Goal: Transaction & Acquisition: Book appointment/travel/reservation

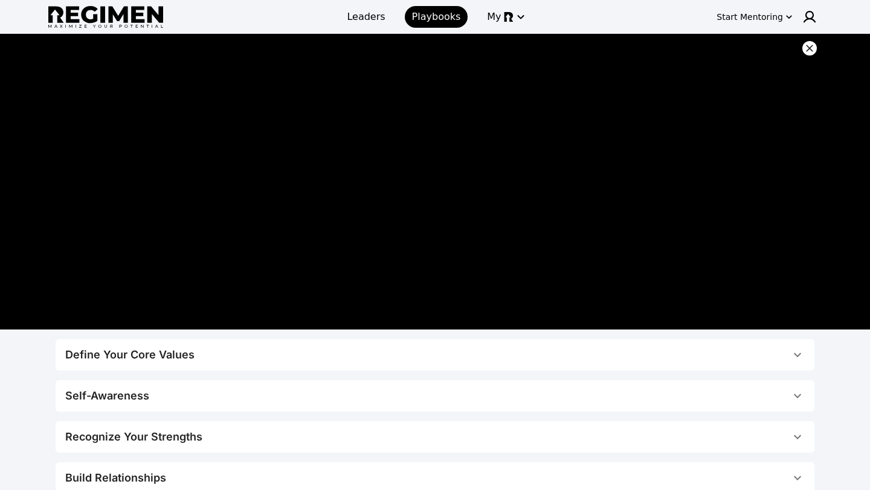
click at [166, 356] on div "Define Your Core Values" at bounding box center [129, 355] width 129 height 17
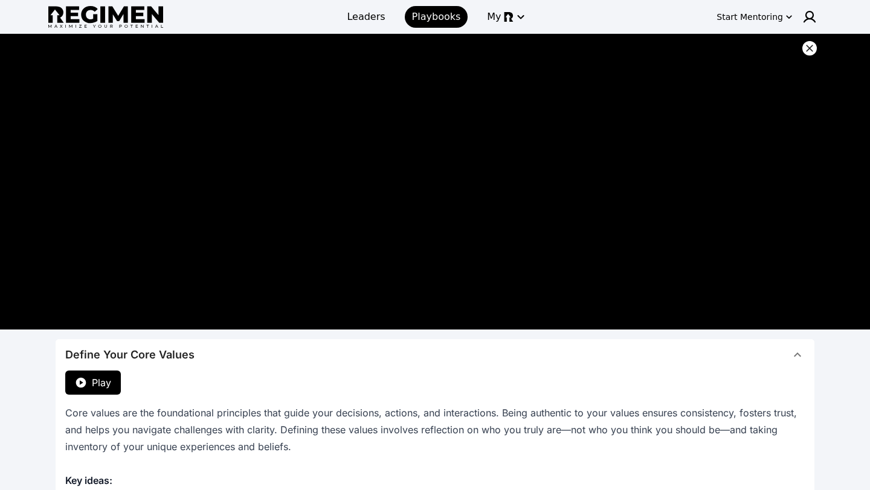
click at [98, 383] on span "Play" at bounding box center [101, 383] width 19 height 14
click at [376, 15] on span "Leaders" at bounding box center [366, 17] width 38 height 14
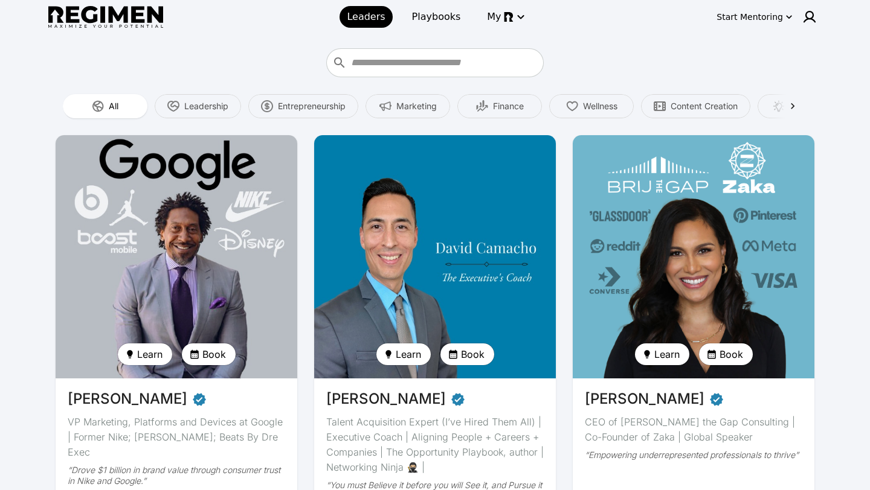
click at [162, 294] on img at bounding box center [176, 257] width 249 height 251
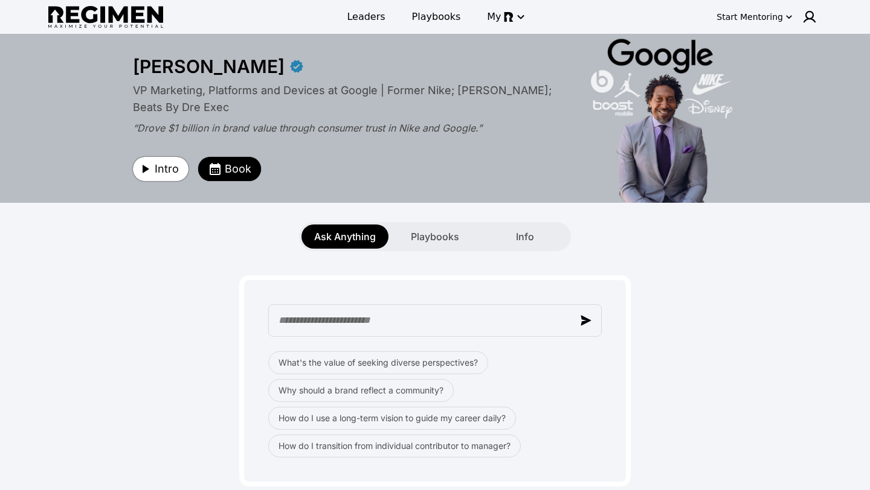
click at [163, 170] on span "Intro" at bounding box center [167, 169] width 24 height 17
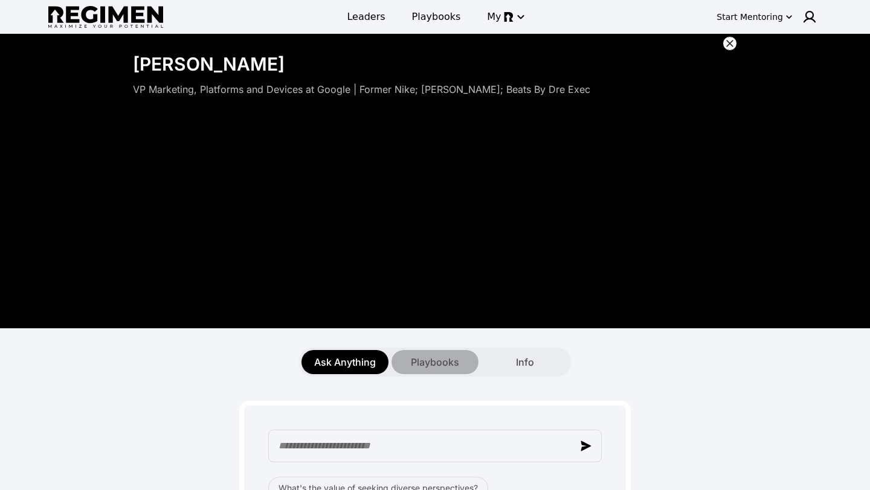
click at [424, 353] on div "Playbooks" at bounding box center [434, 362] width 87 height 24
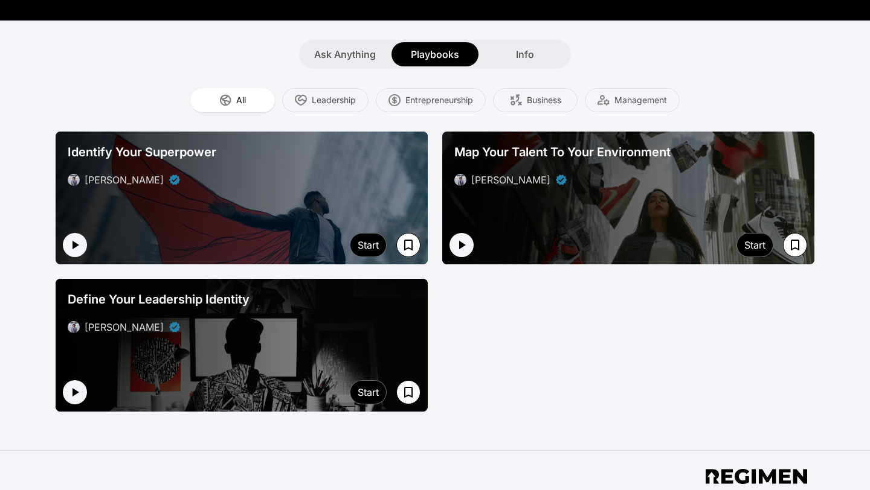
scroll to position [309, 0]
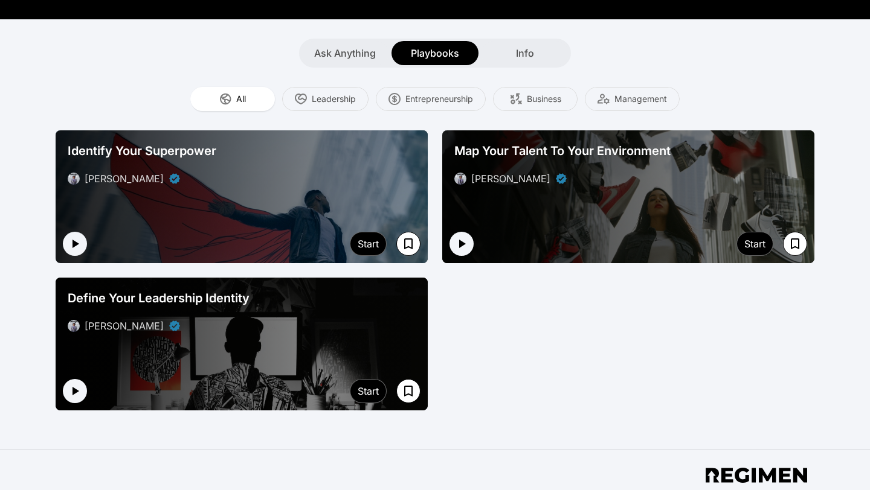
click at [268, 172] on div "[PERSON_NAME]" at bounding box center [242, 178] width 348 height 14
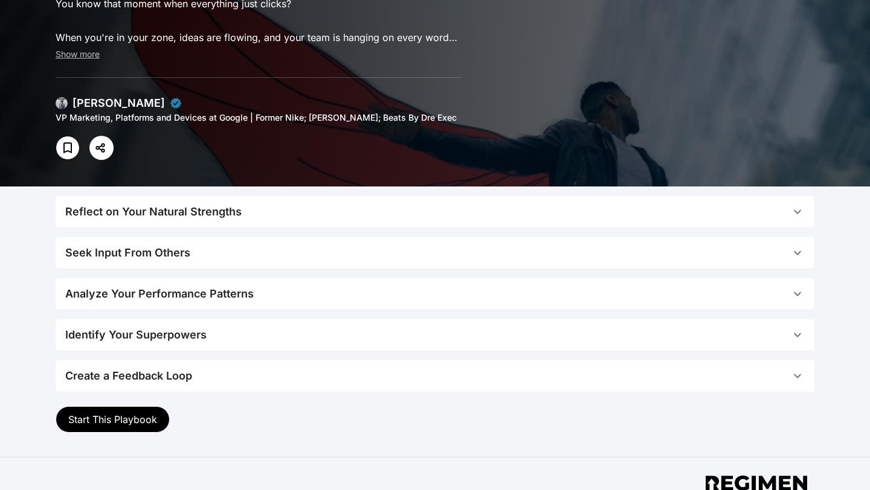
scroll to position [100, 0]
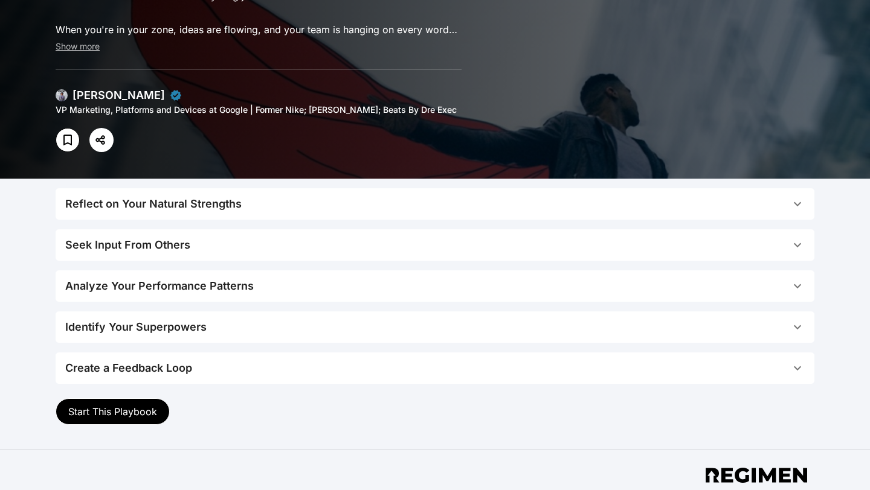
click at [161, 200] on div "Reflect on Your Natural Strengths" at bounding box center [153, 204] width 176 height 17
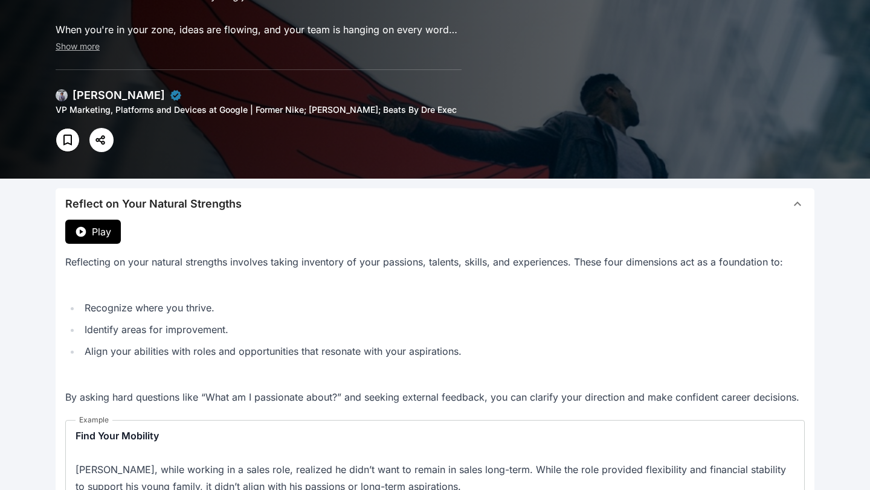
click at [97, 234] on span "Play" at bounding box center [101, 232] width 19 height 14
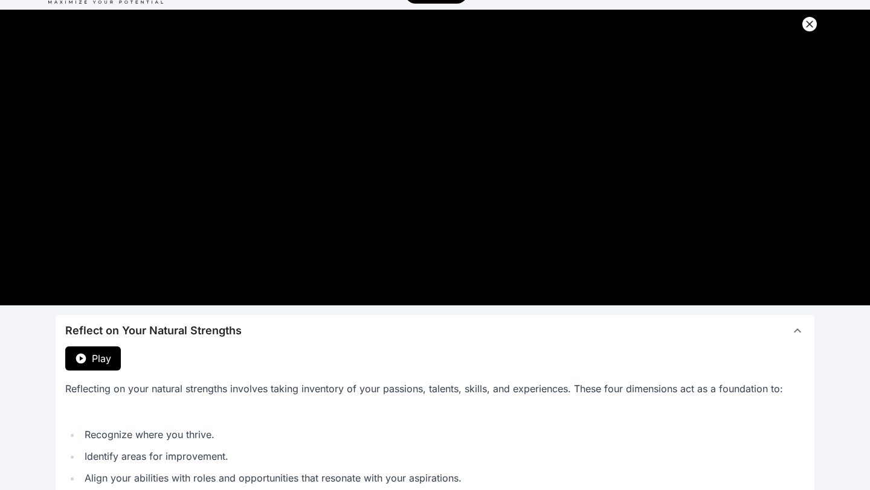
scroll to position [0, 0]
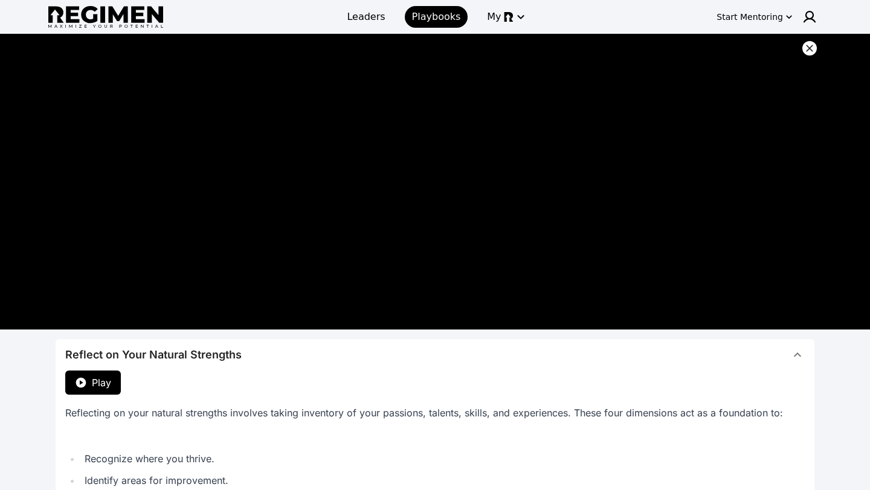
click at [812, 48] on icon at bounding box center [809, 48] width 12 height 12
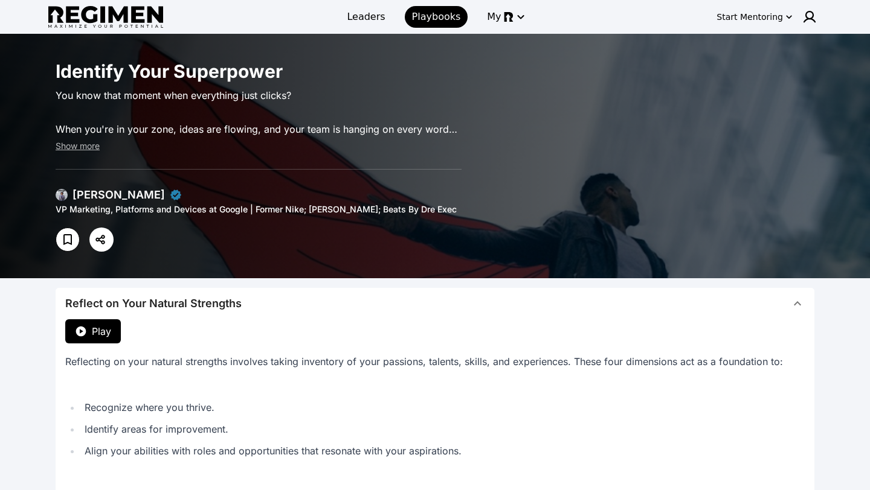
click at [101, 202] on div "[PERSON_NAME]" at bounding box center [118, 195] width 92 height 17
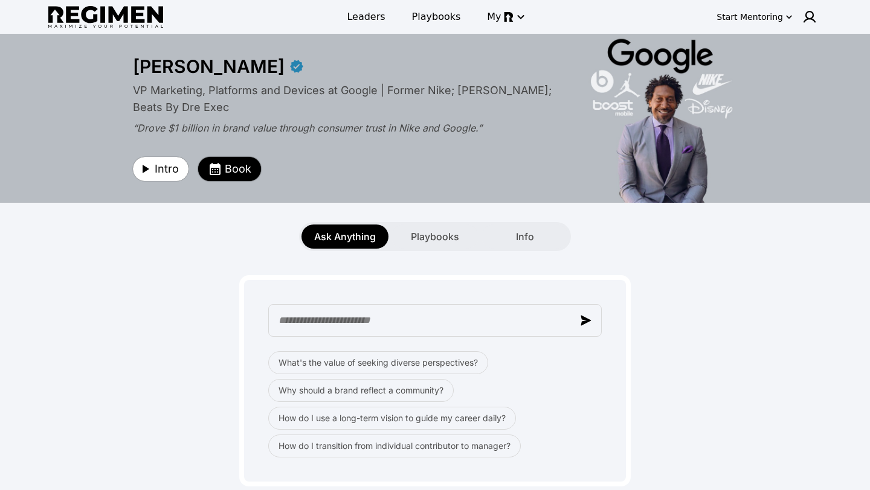
click at [240, 168] on span "Book" at bounding box center [238, 169] width 27 height 17
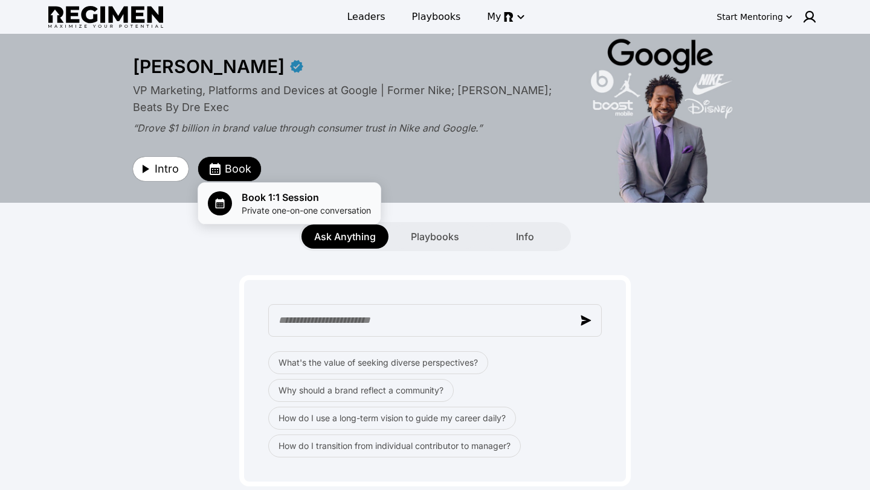
click at [257, 210] on span "Private one-on-one conversation" at bounding box center [306, 211] width 129 height 12
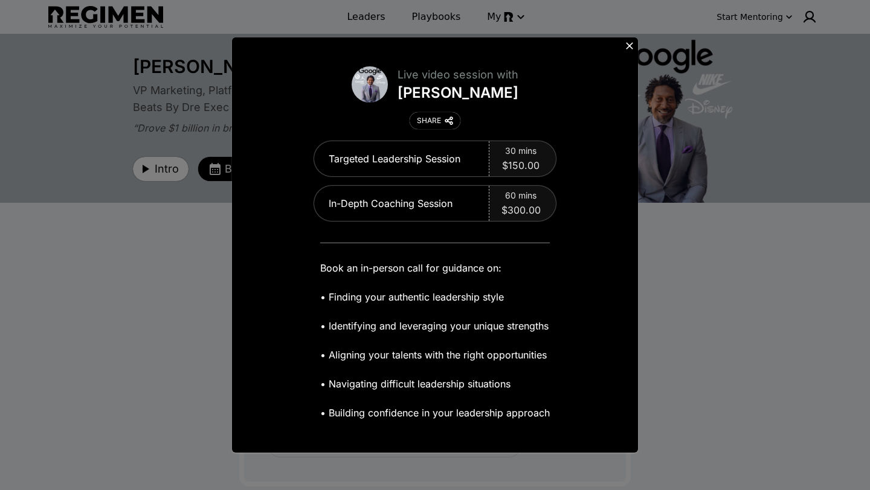
click at [630, 53] on button at bounding box center [629, 45] width 17 height 17
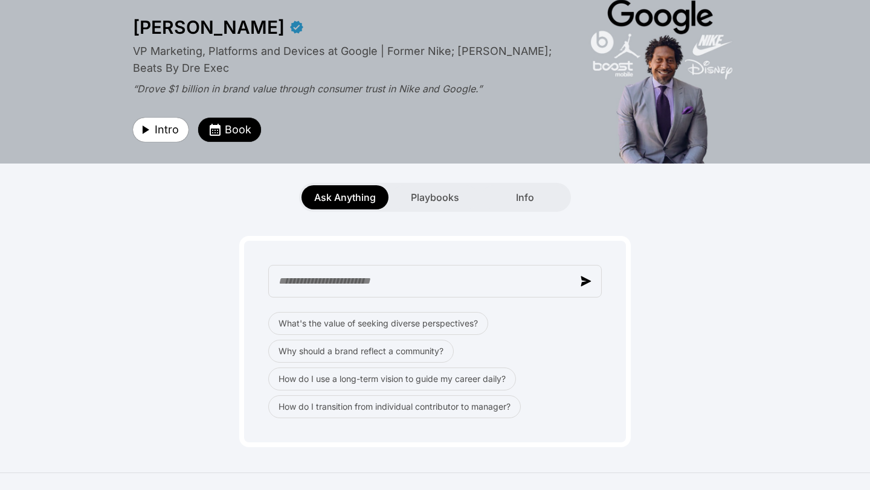
scroll to position [62, 0]
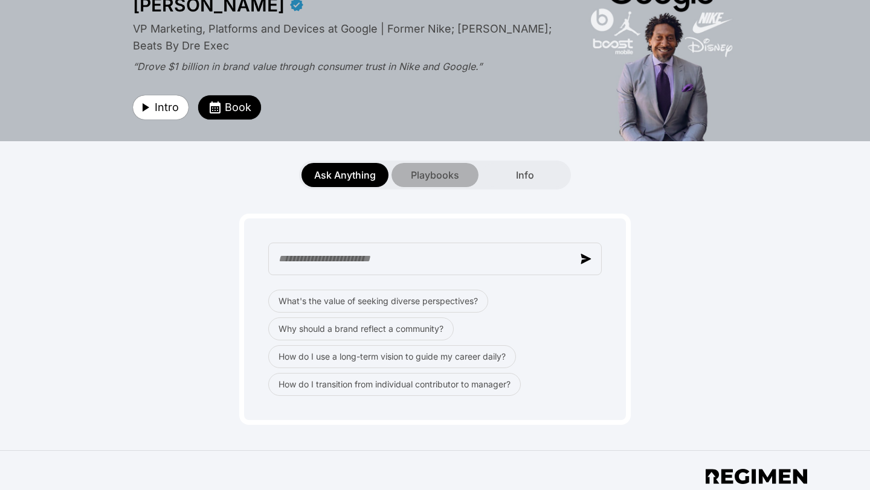
click at [421, 179] on span "Playbooks" at bounding box center [435, 175] width 48 height 14
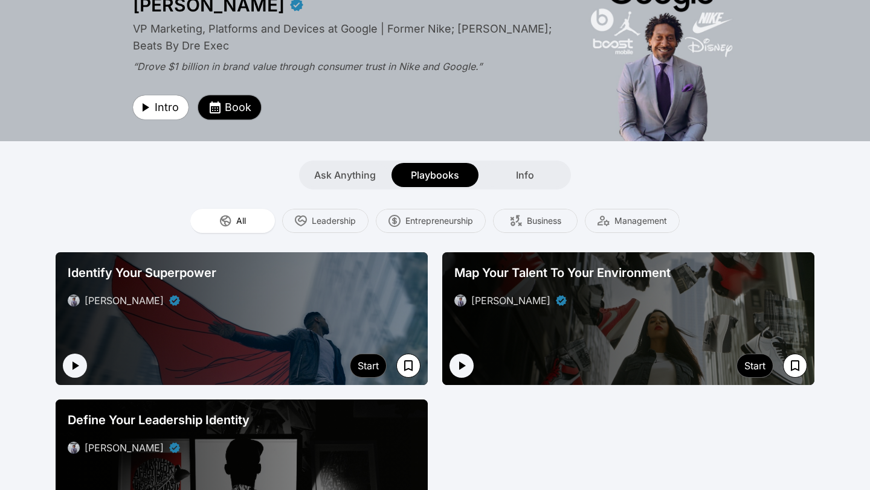
click at [238, 109] on span "Book" at bounding box center [238, 107] width 27 height 17
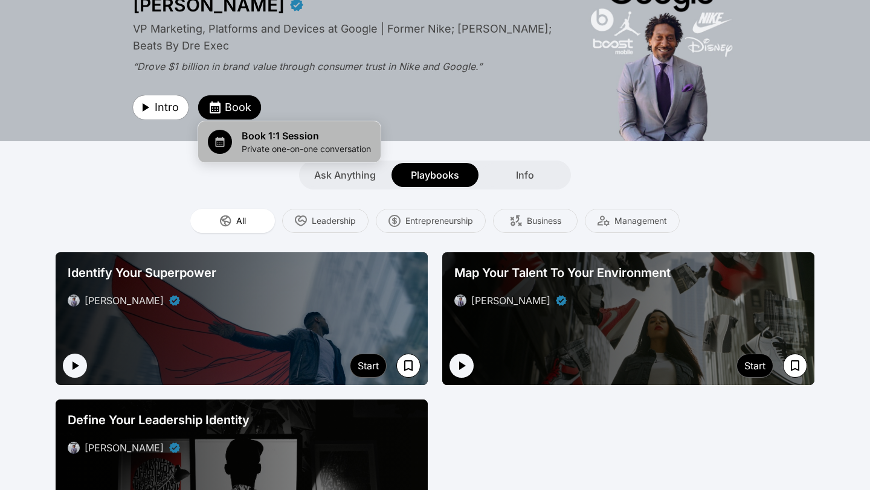
click at [267, 135] on span "Book 1:1 Session" at bounding box center [306, 136] width 129 height 14
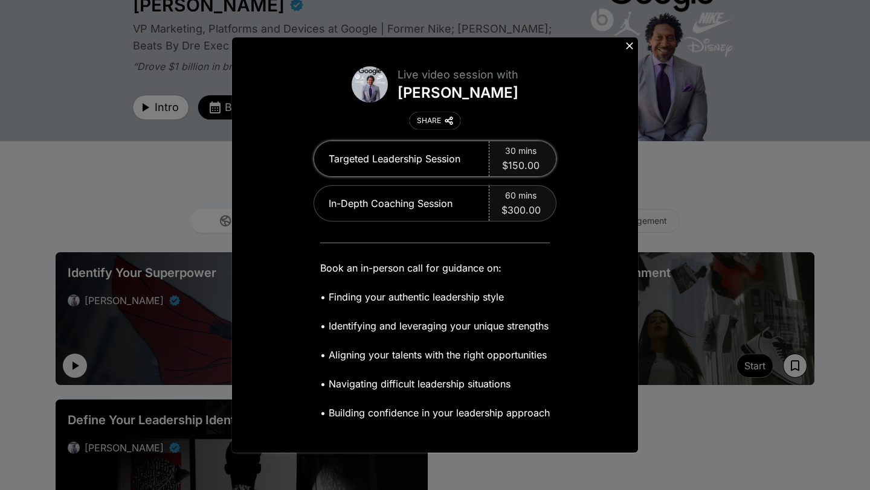
click at [520, 167] on span "$150.00" at bounding box center [520, 165] width 37 height 14
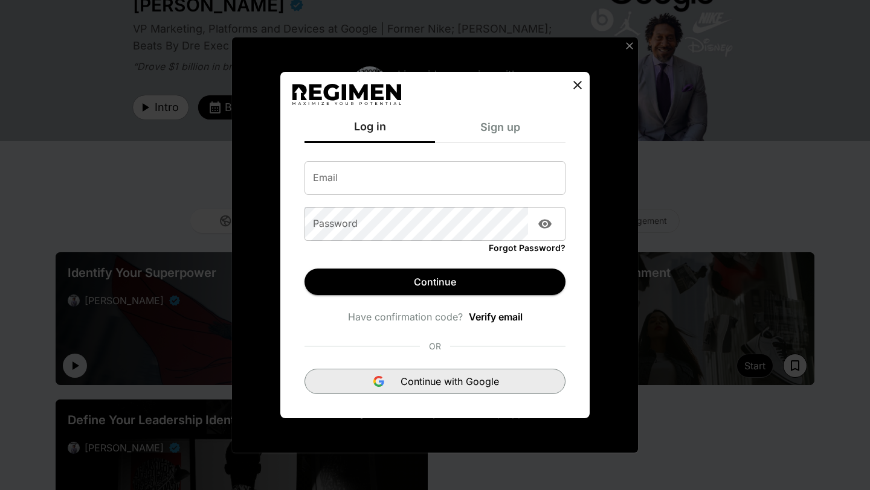
click at [368, 381] on button "Continue with Google" at bounding box center [434, 381] width 261 height 25
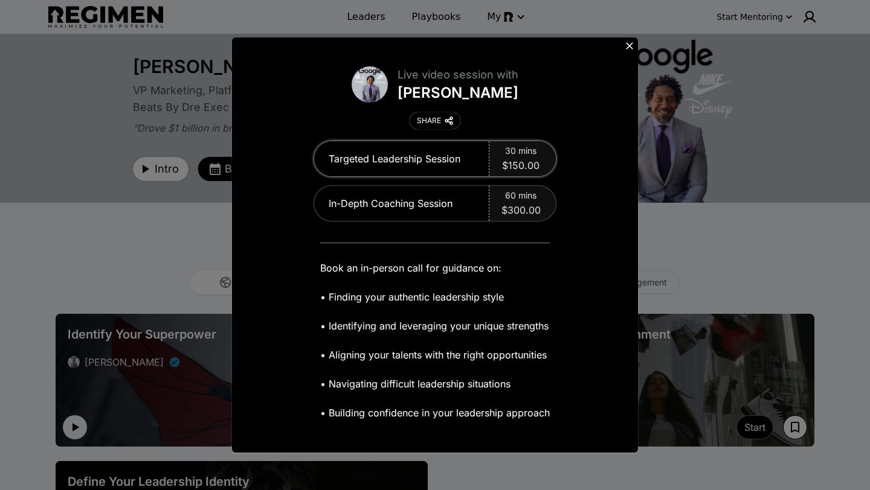
click at [528, 155] on span "30 mins" at bounding box center [520, 151] width 31 height 12
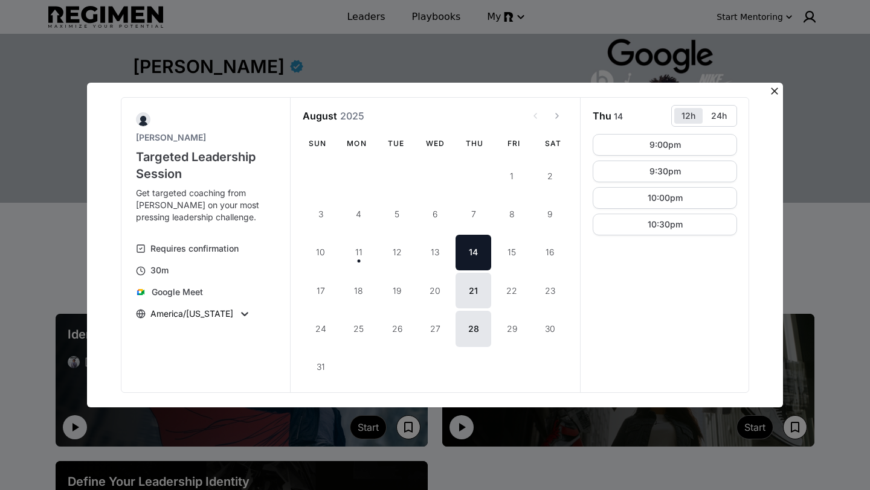
click at [464, 249] on button "14" at bounding box center [473, 253] width 36 height 36
click at [475, 293] on button "21" at bounding box center [473, 291] width 36 height 36
click at [468, 331] on button "28" at bounding box center [473, 329] width 36 height 36
click at [478, 296] on button "21" at bounding box center [473, 291] width 36 height 36
click at [479, 251] on button "14" at bounding box center [473, 253] width 36 height 36
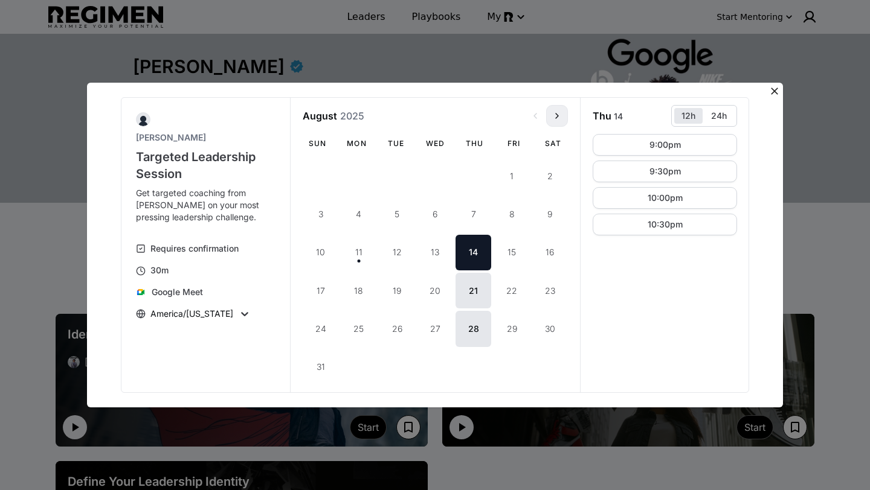
click at [559, 119] on icon "View next month" at bounding box center [557, 116] width 10 height 10
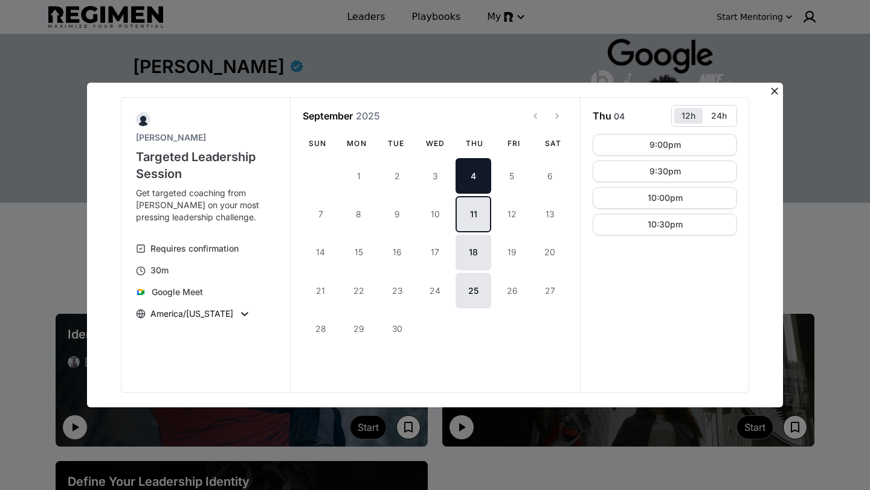
click at [465, 219] on button "11" at bounding box center [473, 214] width 36 height 36
click at [467, 252] on button "18" at bounding box center [473, 253] width 36 height 36
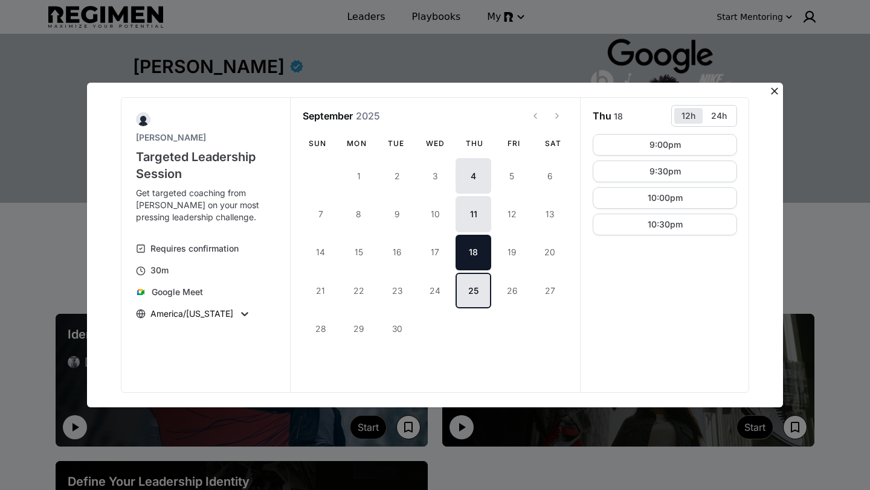
click at [473, 289] on button "25" at bounding box center [473, 291] width 36 height 36
click at [556, 123] on button "View next month" at bounding box center [557, 116] width 22 height 22
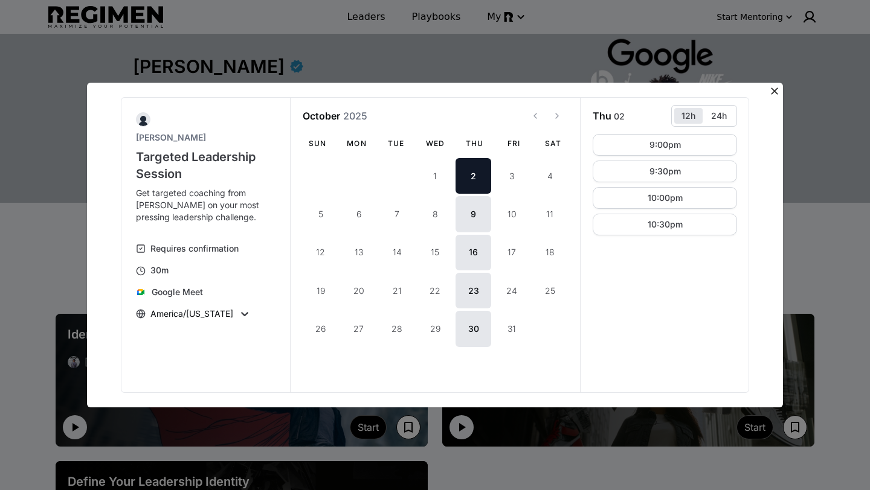
click at [472, 175] on button "2" at bounding box center [473, 176] width 36 height 36
click at [466, 208] on button "9" at bounding box center [473, 214] width 36 height 36
click at [464, 251] on button "16" at bounding box center [473, 253] width 36 height 36
click at [467, 289] on button "23" at bounding box center [473, 291] width 36 height 36
click at [471, 325] on button "30" at bounding box center [473, 329] width 36 height 36
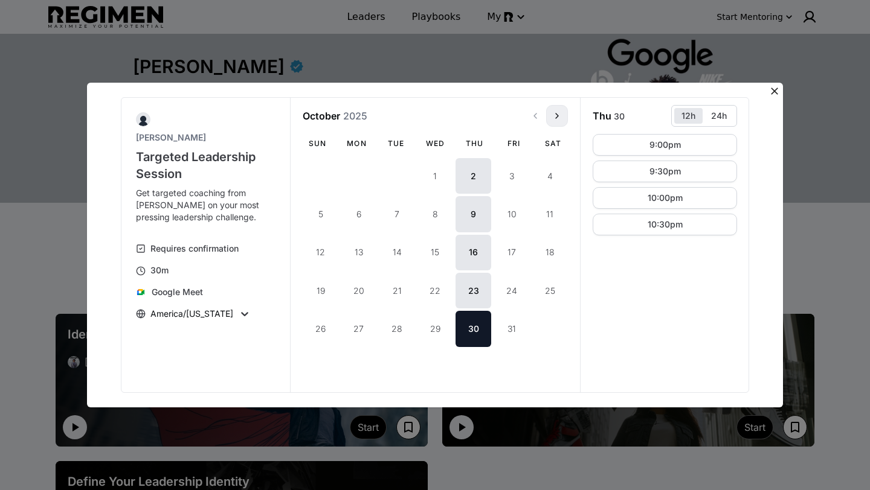
click at [553, 121] on button "View next month" at bounding box center [557, 116] width 22 height 22
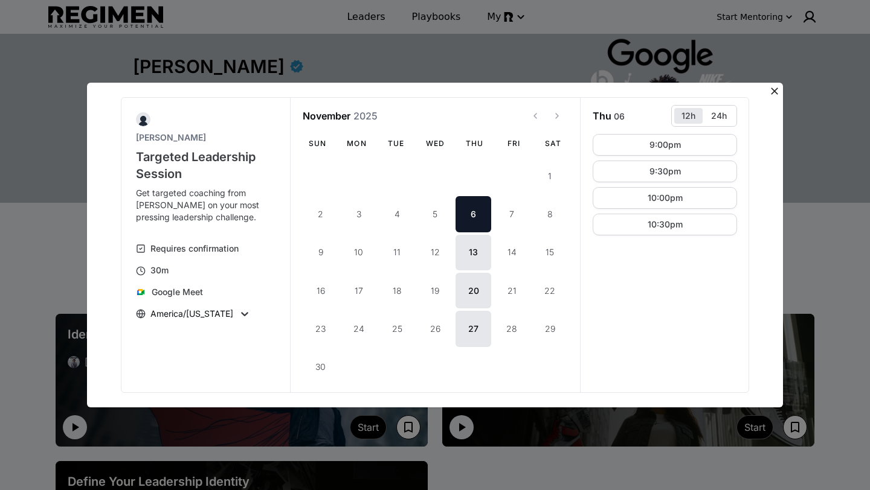
click at [475, 214] on button "6" at bounding box center [473, 214] width 36 height 36
click at [473, 257] on button "13" at bounding box center [473, 253] width 36 height 36
click at [470, 296] on button "20" at bounding box center [473, 291] width 36 height 36
click at [469, 325] on button "27" at bounding box center [473, 329] width 36 height 36
click at [554, 118] on icon "View next month" at bounding box center [557, 116] width 10 height 10
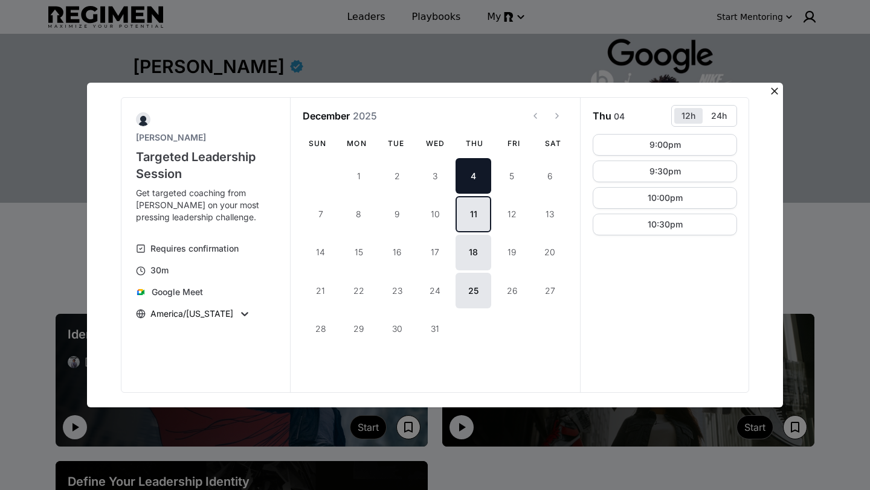
click at [467, 205] on button "11" at bounding box center [473, 214] width 36 height 36
click at [470, 256] on button "18" at bounding box center [473, 253] width 36 height 36
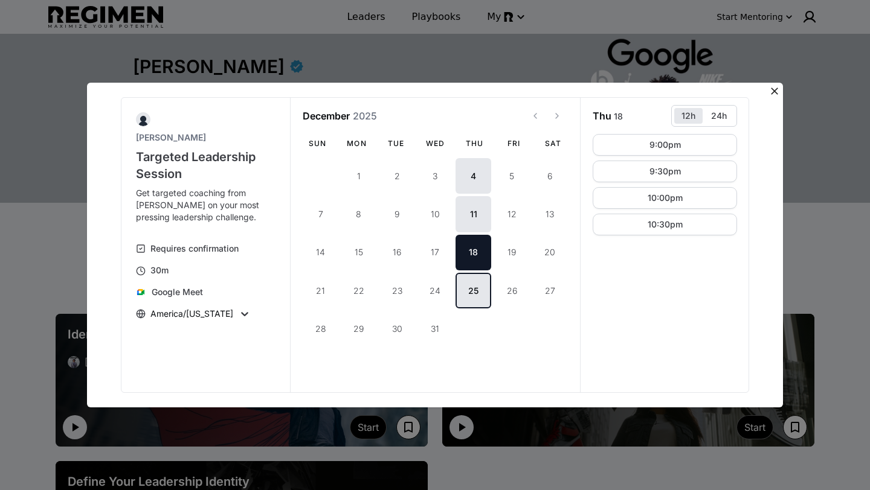
click at [475, 295] on button "25" at bounding box center [473, 291] width 36 height 36
click at [558, 119] on icon "View next month" at bounding box center [557, 116] width 10 height 10
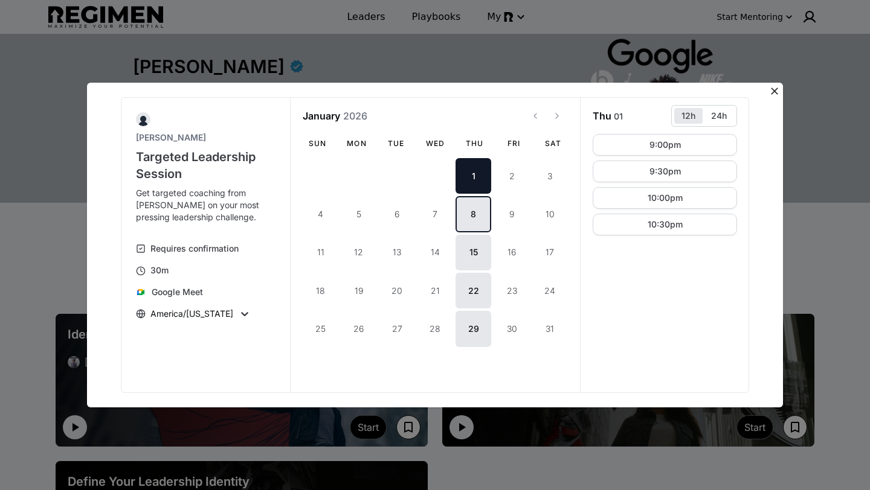
click at [464, 213] on button "8" at bounding box center [473, 214] width 36 height 36
click at [464, 261] on button "15" at bounding box center [473, 253] width 36 height 36
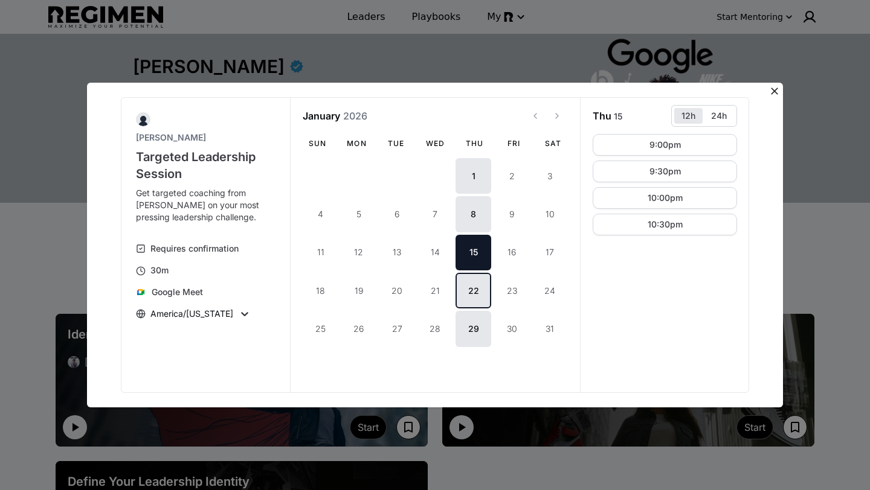
click at [472, 289] on button "22" at bounding box center [473, 291] width 36 height 36
click at [469, 333] on button "29" at bounding box center [473, 329] width 36 height 36
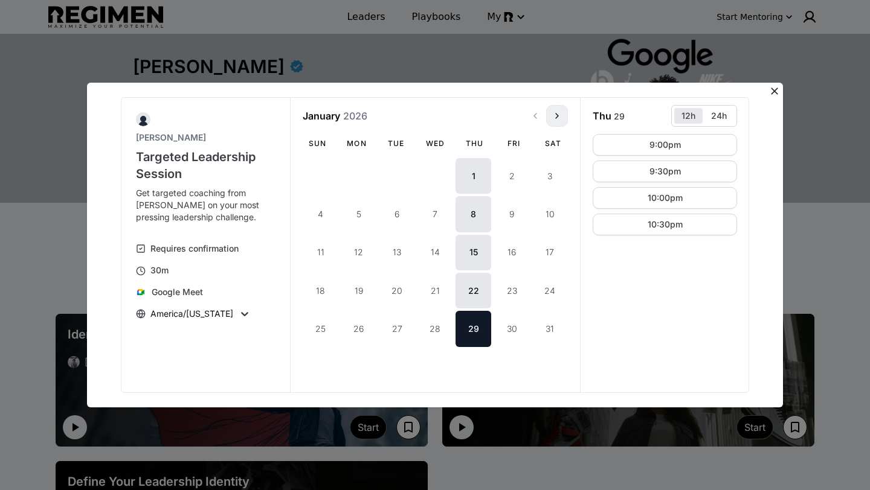
click at [554, 117] on icon "View next month" at bounding box center [557, 116] width 10 height 10
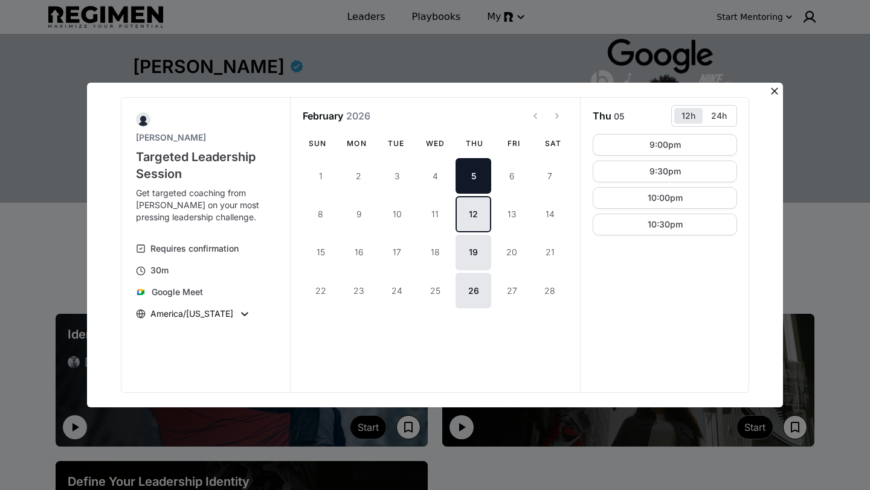
click at [466, 214] on button "12" at bounding box center [473, 214] width 36 height 36
click at [474, 249] on button "19" at bounding box center [473, 253] width 36 height 36
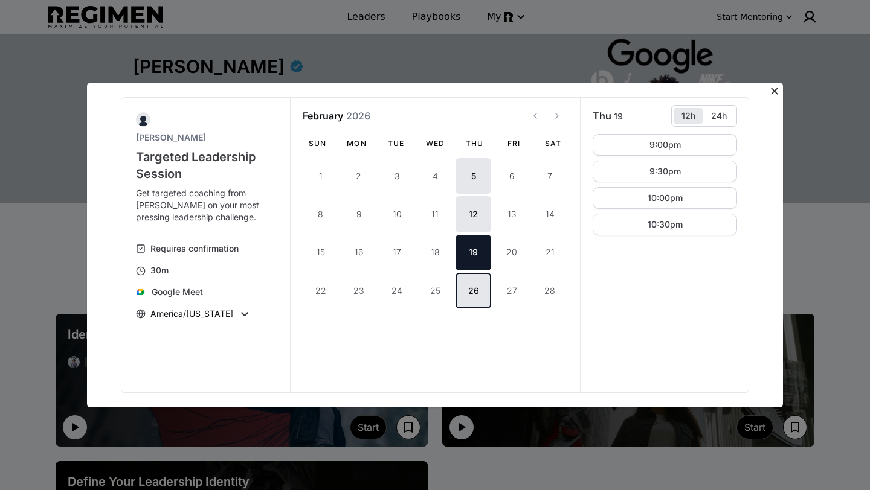
click at [466, 289] on button "26" at bounding box center [473, 291] width 36 height 36
click at [470, 257] on button "19" at bounding box center [473, 253] width 36 height 36
click at [469, 292] on button "26" at bounding box center [473, 291] width 36 height 36
click at [472, 263] on button "19" at bounding box center [473, 253] width 36 height 36
click at [474, 224] on button "12" at bounding box center [473, 214] width 36 height 36
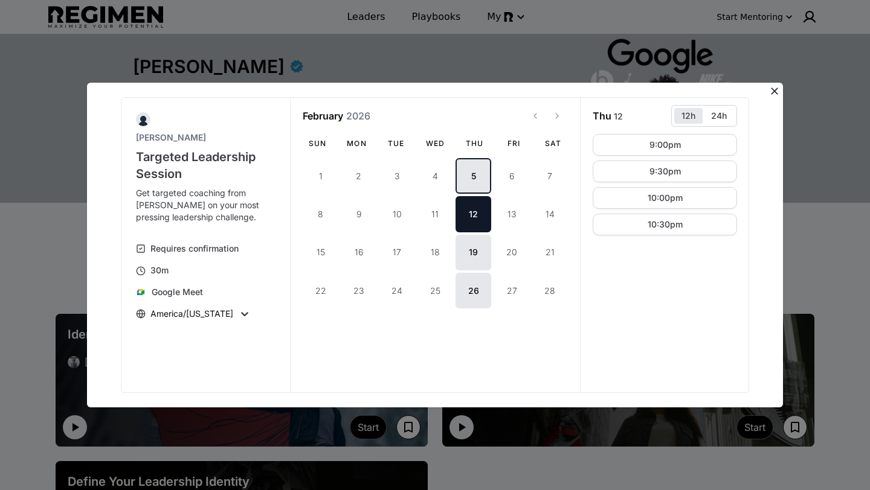
click at [474, 190] on button "5" at bounding box center [473, 176] width 36 height 36
click at [539, 119] on icon "View previous month" at bounding box center [535, 116] width 10 height 10
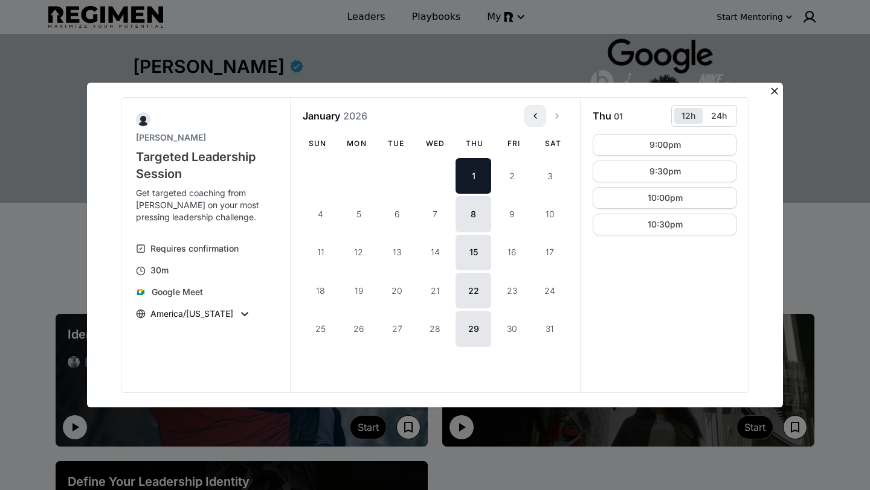
click at [539, 119] on icon "View previous month" at bounding box center [535, 116] width 10 height 10
click at [474, 179] on button "2" at bounding box center [473, 176] width 36 height 36
click at [467, 213] on button "9" at bounding box center [473, 214] width 36 height 36
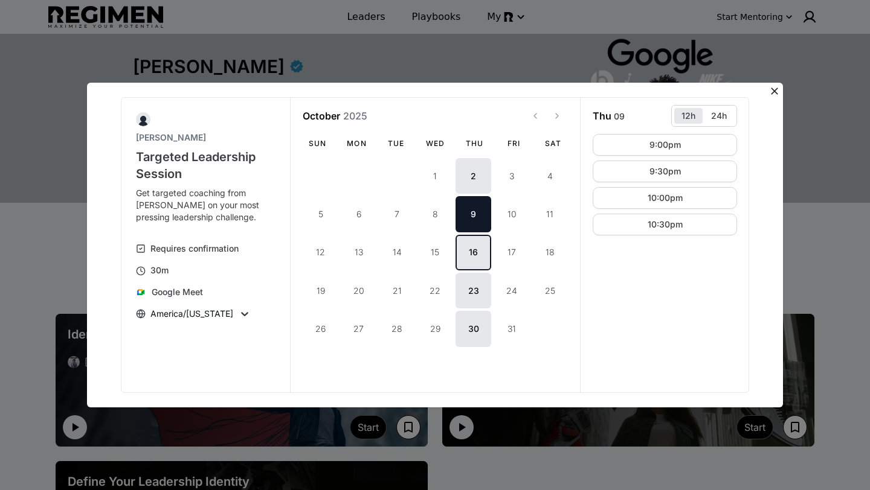
click at [466, 247] on button "16" at bounding box center [473, 253] width 36 height 36
click at [464, 288] on button "23" at bounding box center [473, 291] width 36 height 36
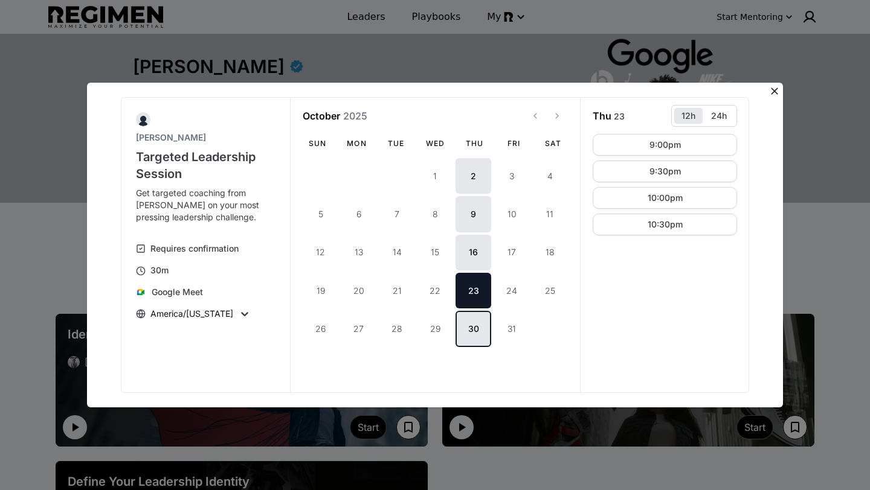
click at [466, 322] on button "30" at bounding box center [473, 329] width 36 height 36
click at [534, 121] on button "View previous month" at bounding box center [535, 116] width 22 height 22
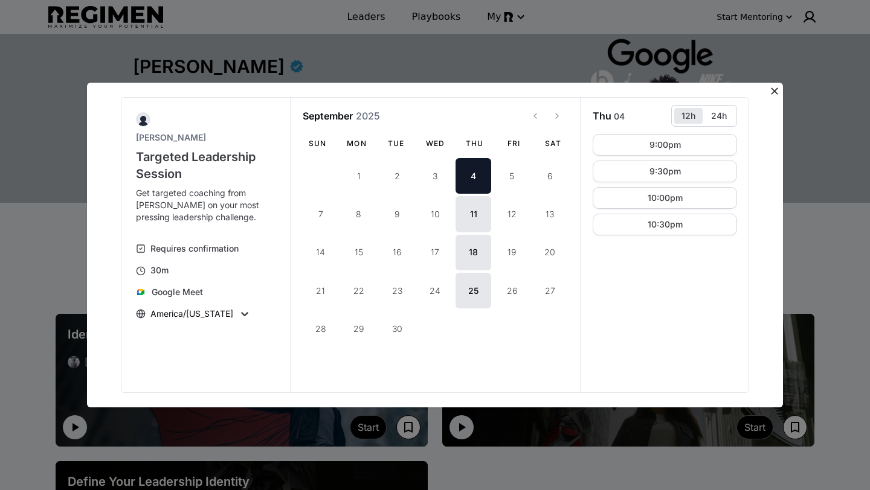
click at [471, 185] on button "4" at bounding box center [473, 176] width 36 height 36
click at [470, 207] on button "11" at bounding box center [473, 214] width 36 height 36
click at [469, 250] on button "18" at bounding box center [473, 253] width 36 height 36
click at [467, 286] on button "25" at bounding box center [473, 291] width 36 height 36
click at [537, 114] on icon "View previous month" at bounding box center [535, 116] width 10 height 10
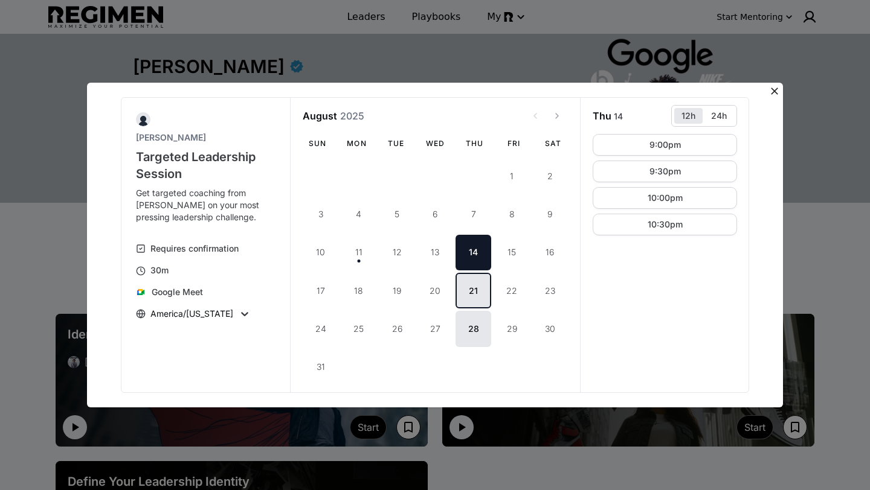
click at [470, 289] on button "21" at bounding box center [473, 291] width 36 height 36
click at [472, 324] on button "28" at bounding box center [473, 329] width 36 height 36
click at [775, 91] on icon at bounding box center [773, 91] width 7 height 7
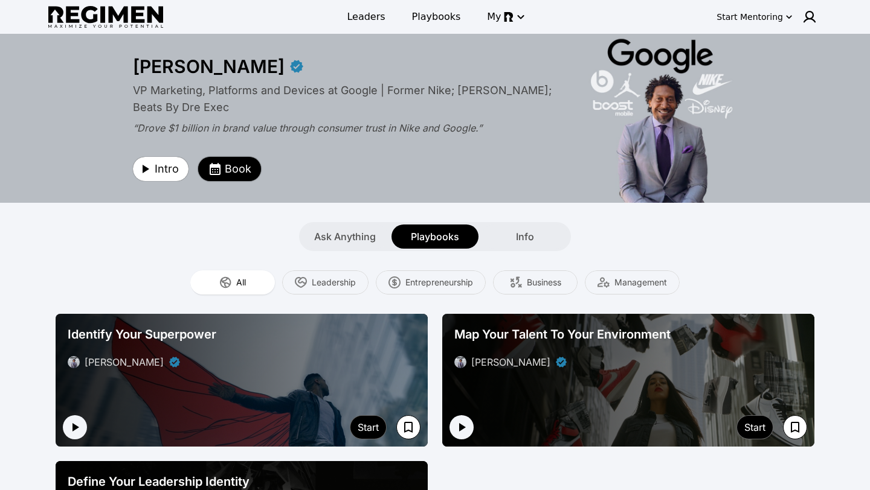
click at [237, 173] on span "Book" at bounding box center [238, 169] width 27 height 17
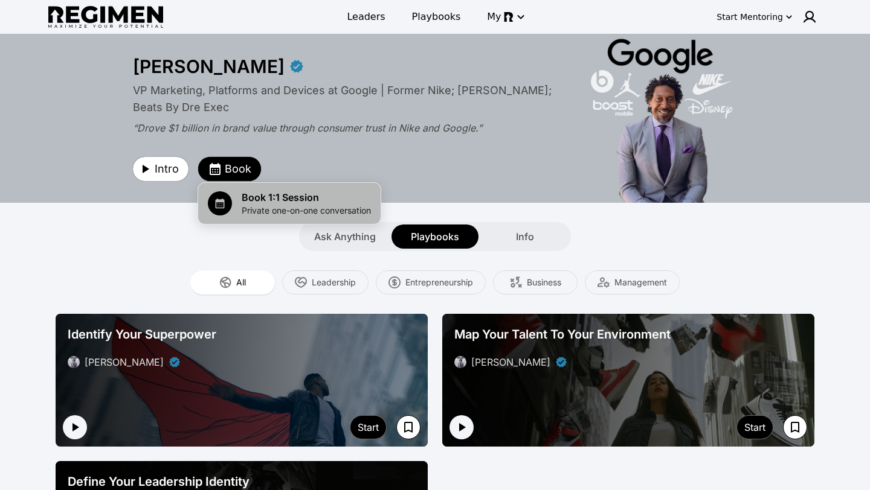
click at [269, 205] on span "Private one-on-one conversation" at bounding box center [306, 211] width 129 height 12
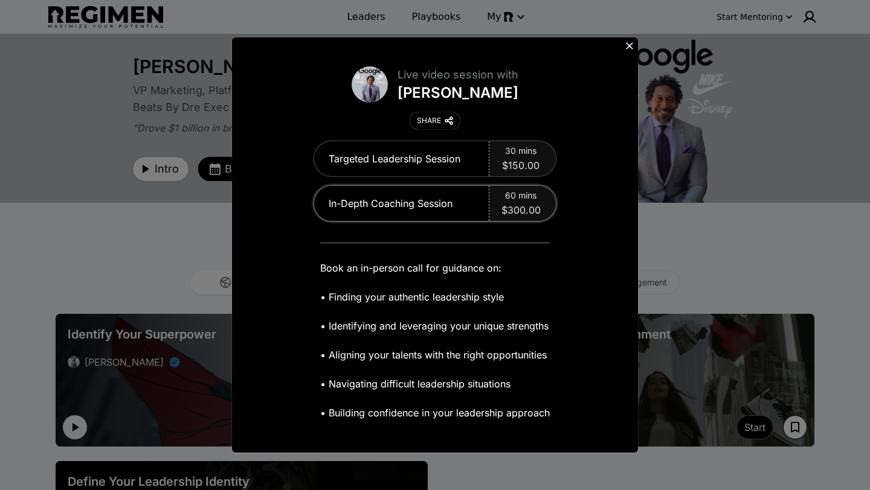
click at [520, 202] on div "60 mins $300.00" at bounding box center [522, 203] width 66 height 35
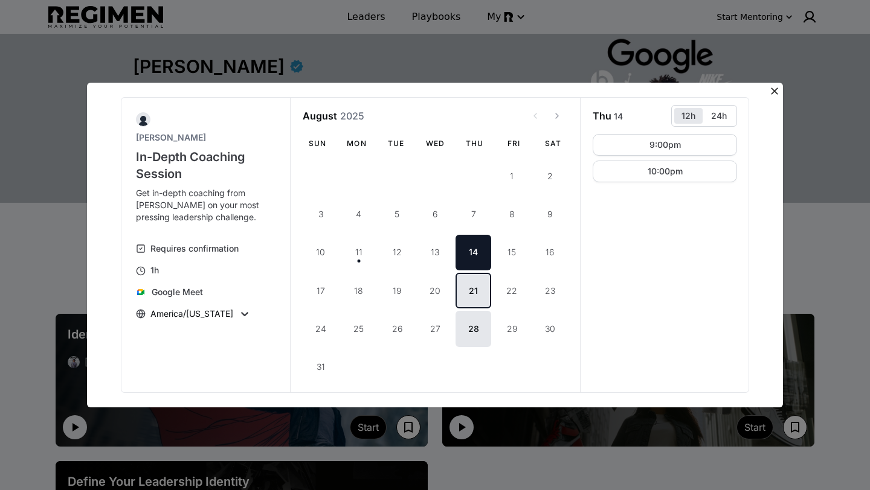
click at [479, 286] on button "21" at bounding box center [473, 291] width 36 height 36
click at [469, 332] on button "28" at bounding box center [473, 329] width 36 height 36
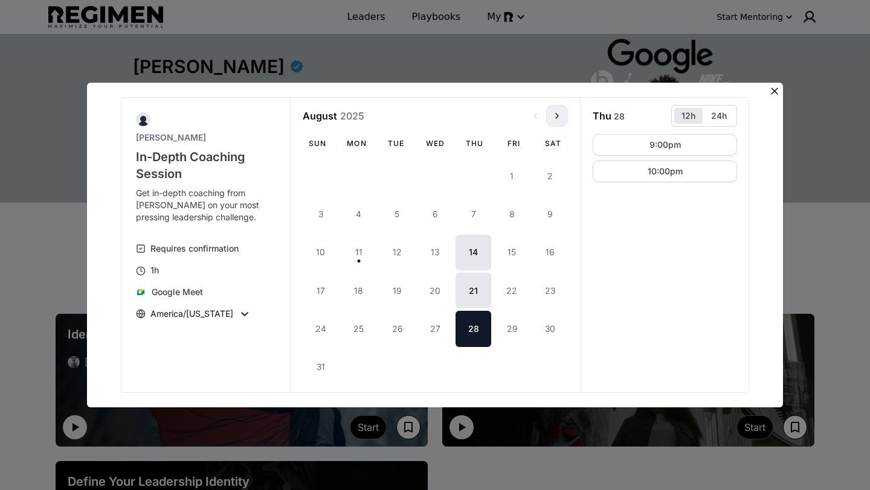
click at [551, 122] on button "View next month" at bounding box center [557, 116] width 22 height 22
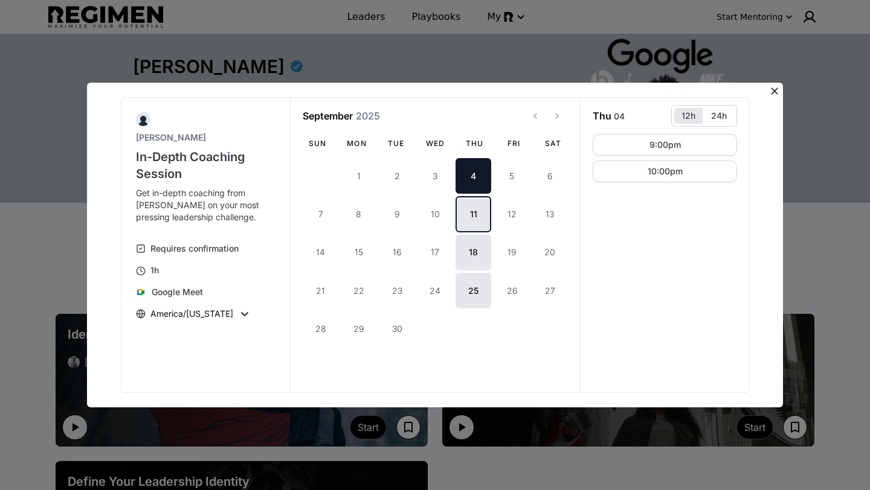
click at [469, 210] on button "11" at bounding box center [473, 214] width 36 height 36
click at [464, 251] on button "18" at bounding box center [473, 253] width 36 height 36
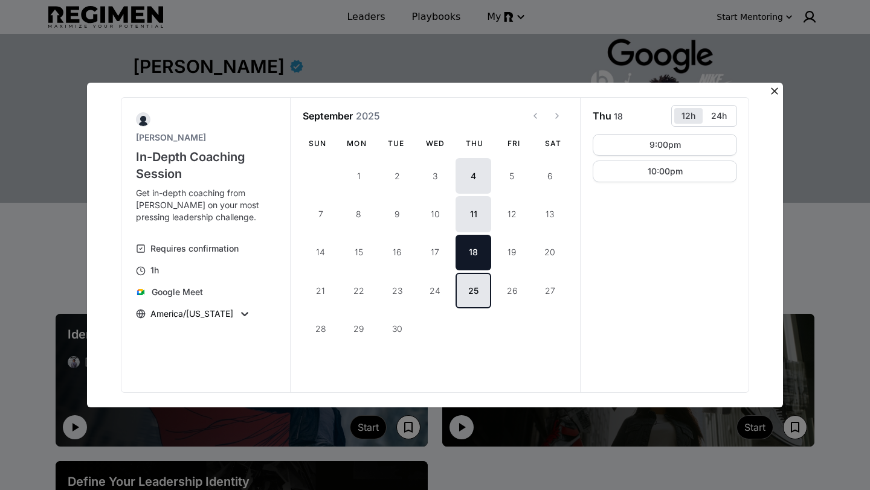
click at [466, 284] on button "25" at bounding box center [473, 291] width 36 height 36
click at [554, 114] on icon "View next month" at bounding box center [557, 116] width 10 height 10
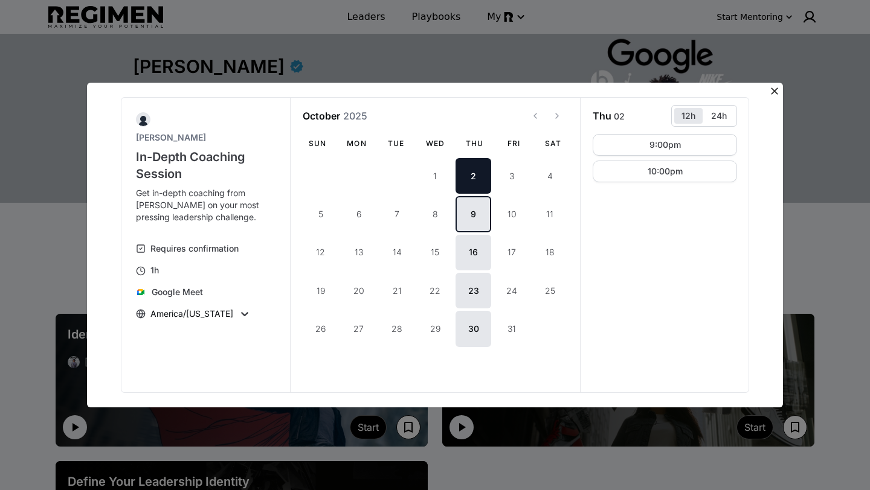
click at [475, 208] on button "9" at bounding box center [473, 214] width 36 height 36
click at [467, 249] on button "16" at bounding box center [473, 253] width 36 height 36
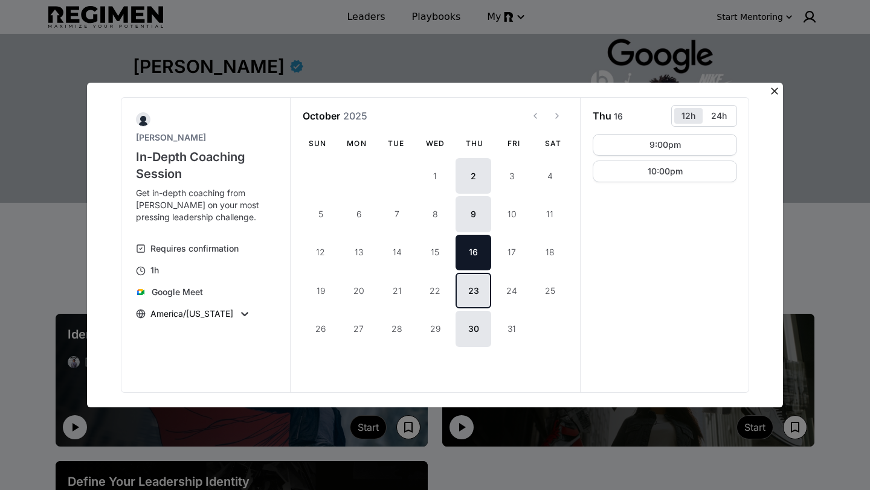
click at [466, 286] on button "23" at bounding box center [473, 291] width 36 height 36
click at [466, 322] on button "30" at bounding box center [473, 329] width 36 height 36
click at [772, 93] on icon at bounding box center [773, 91] width 7 height 7
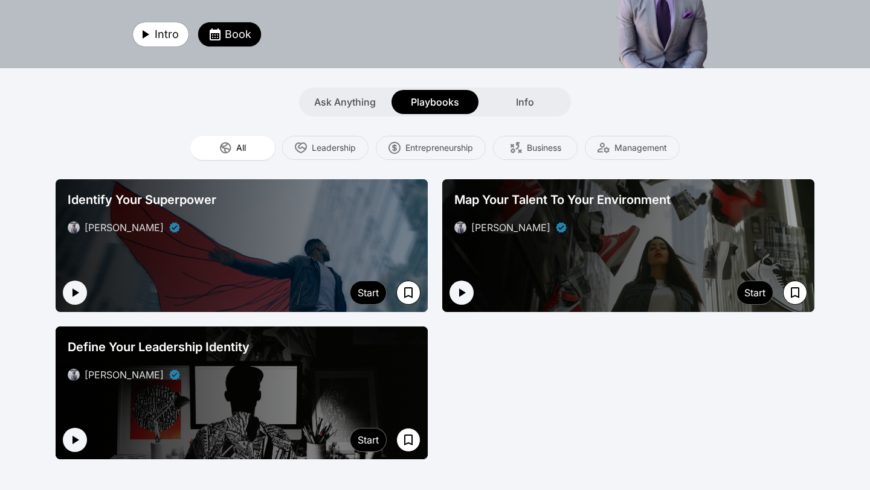
scroll to position [136, 0]
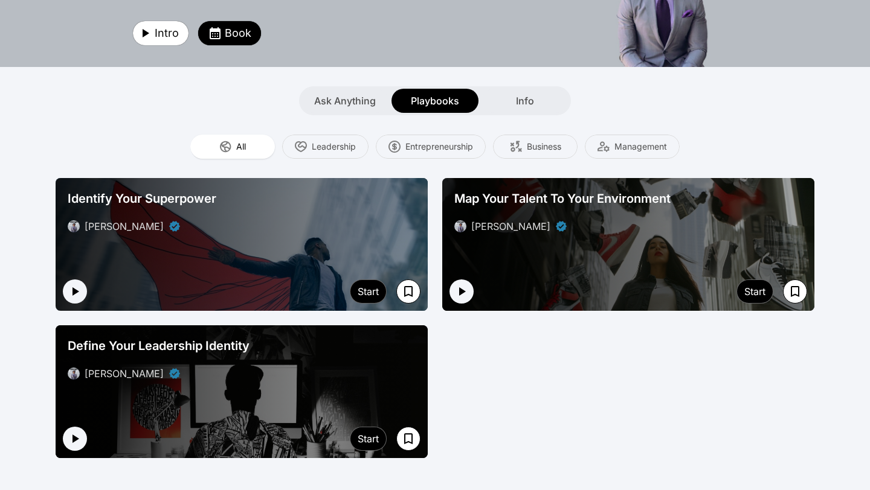
click at [217, 239] on div "Identify Your Superpower Daryl Butler" at bounding box center [242, 212] width 372 height 68
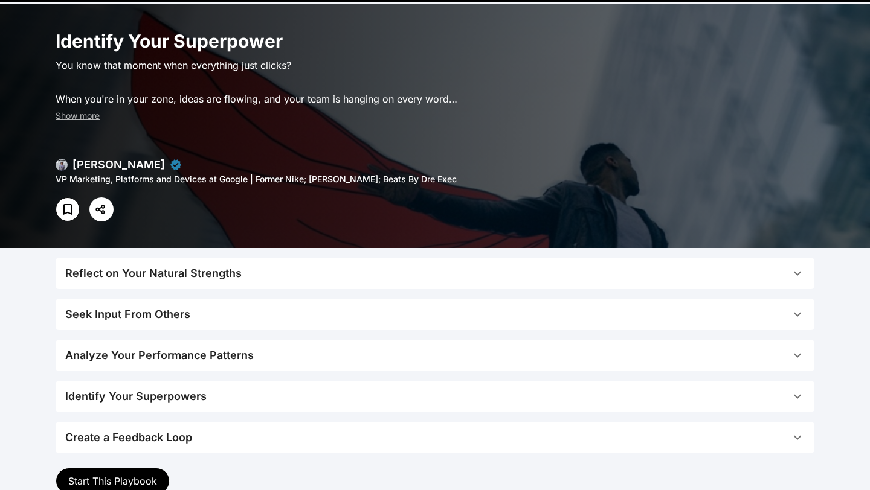
scroll to position [181, 0]
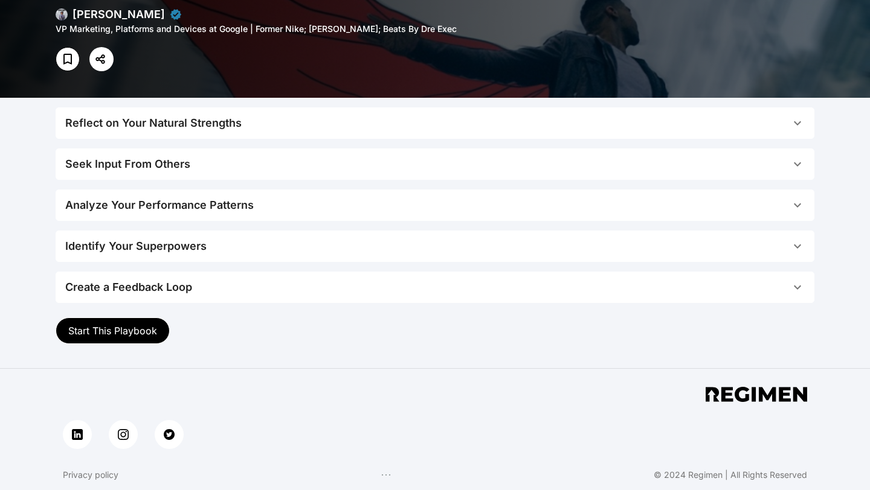
click at [796, 289] on icon "button" at bounding box center [796, 288] width 7 height 4
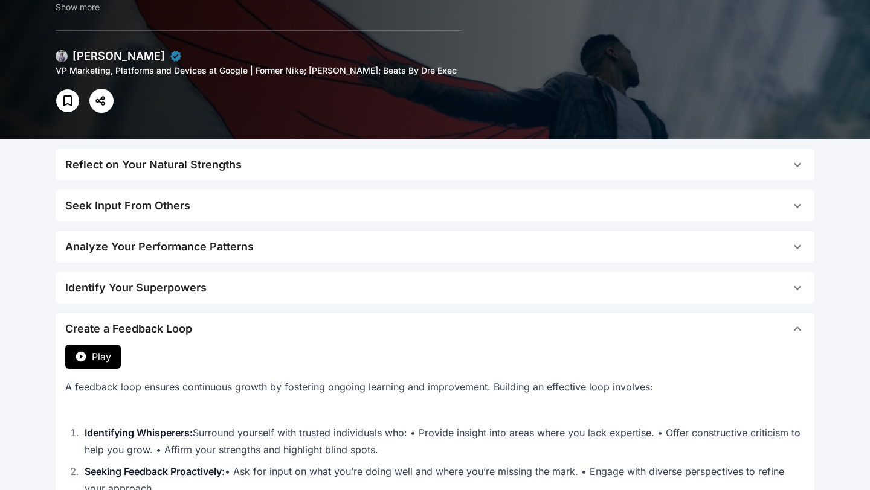
scroll to position [0, 0]
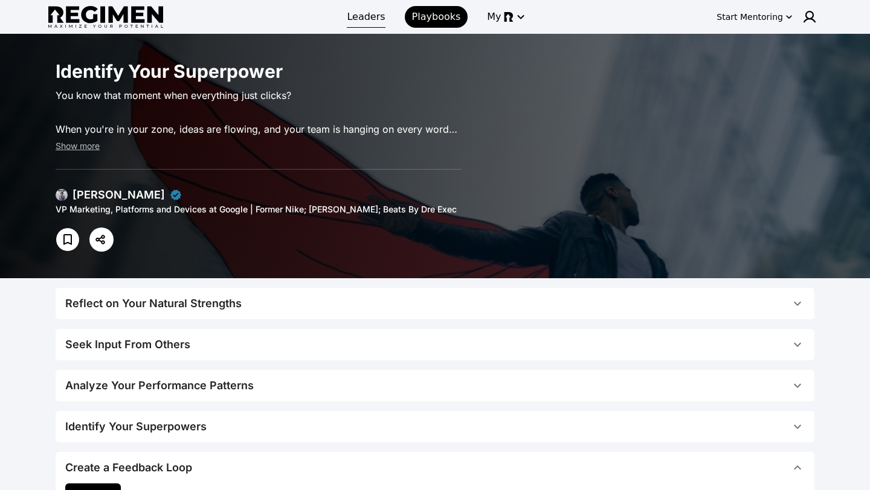
click at [357, 13] on span "Leaders" at bounding box center [366, 17] width 38 height 14
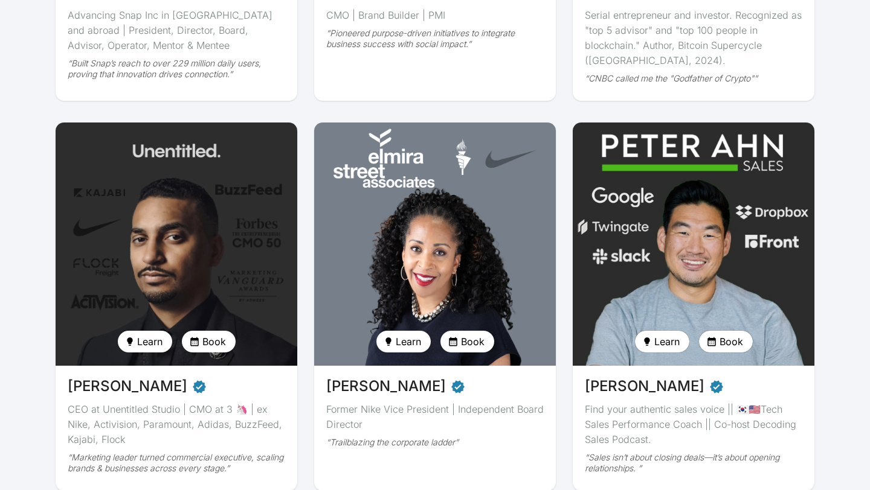
scroll to position [1219, 0]
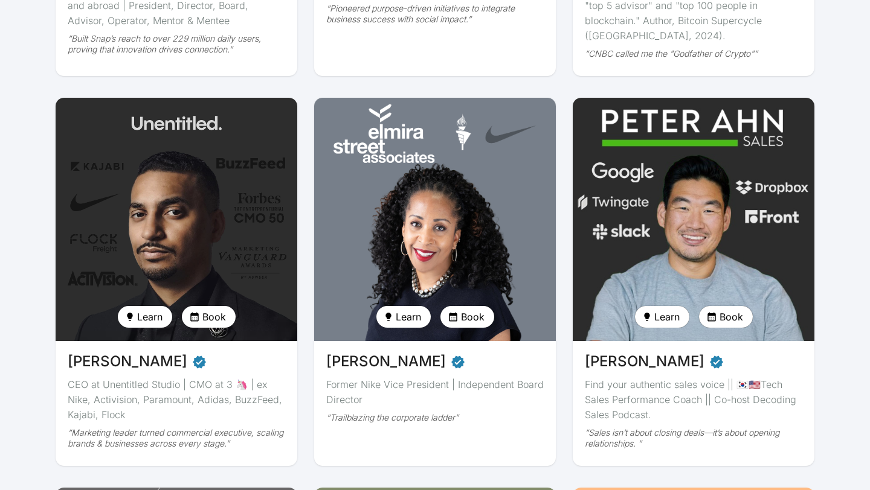
click at [138, 220] on img at bounding box center [176, 219] width 249 height 251
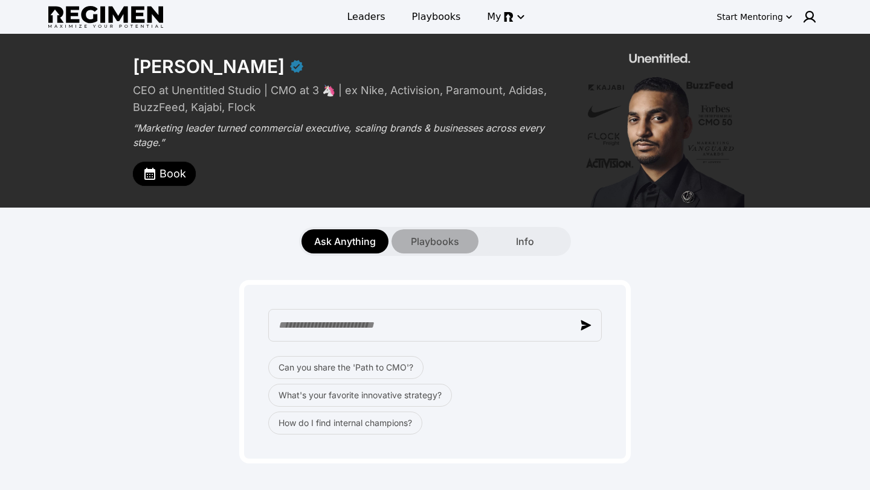
click at [432, 239] on span "Playbooks" at bounding box center [435, 241] width 48 height 14
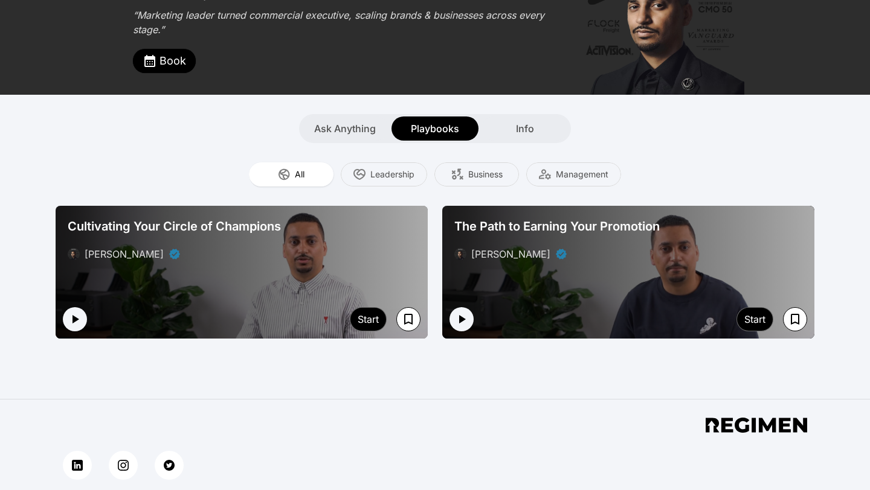
scroll to position [120, 0]
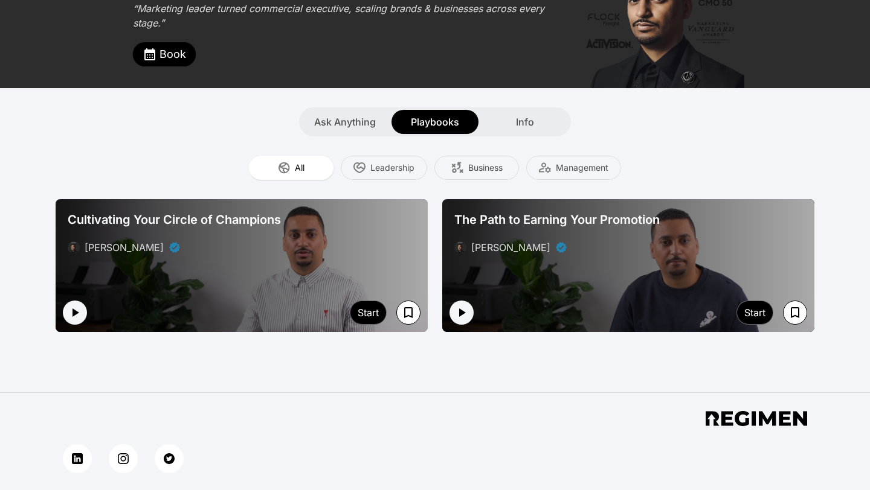
click at [272, 271] on div at bounding box center [242, 265] width 372 height 133
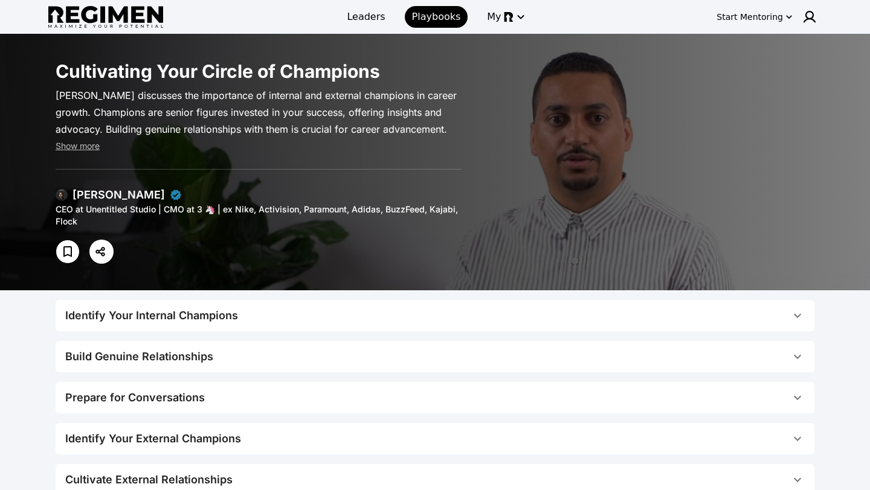
click at [163, 309] on div "Identify Your Internal Champions" at bounding box center [151, 315] width 173 height 17
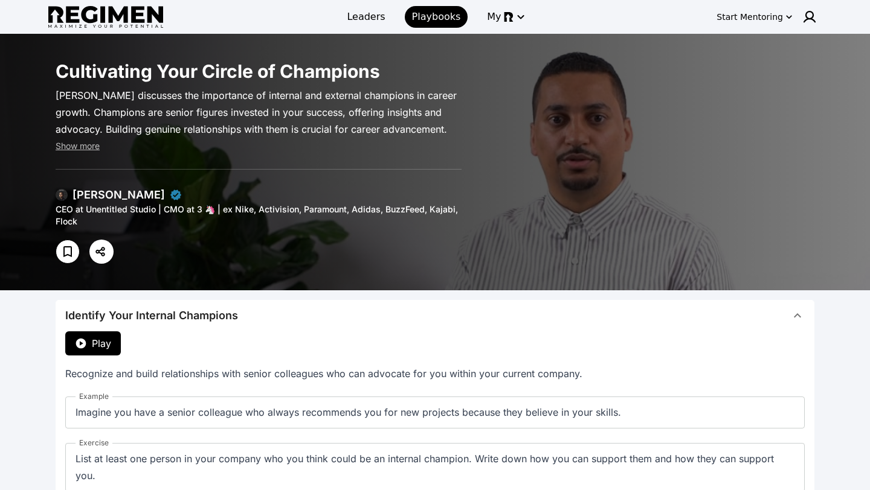
click at [98, 345] on span "Play" at bounding box center [101, 343] width 19 height 14
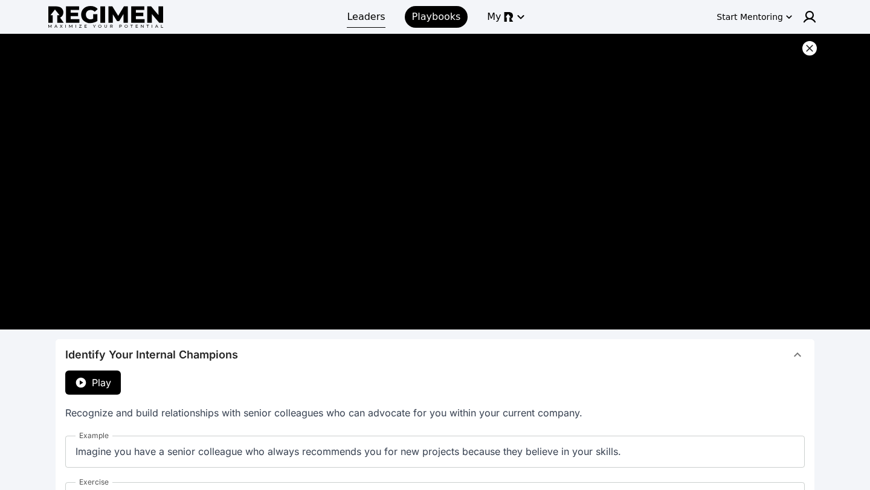
click at [379, 19] on span "Leaders" at bounding box center [366, 17] width 38 height 14
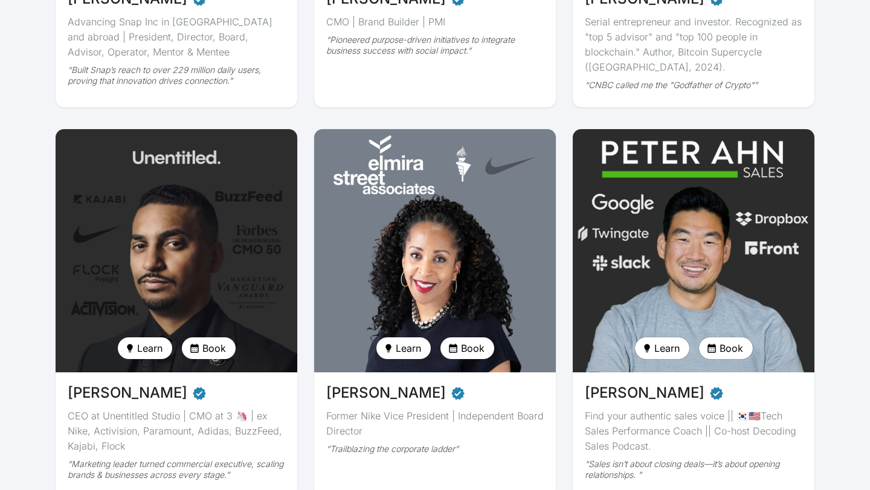
scroll to position [1189, 0]
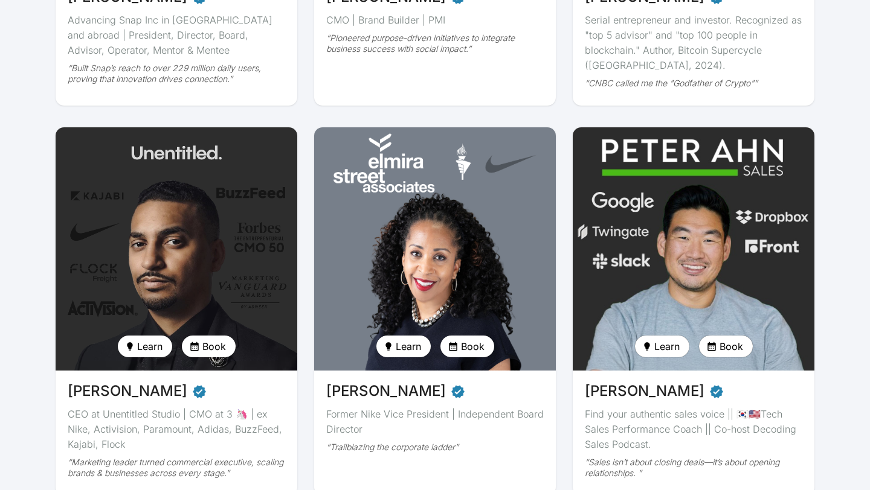
click at [75, 269] on img at bounding box center [176, 249] width 249 height 251
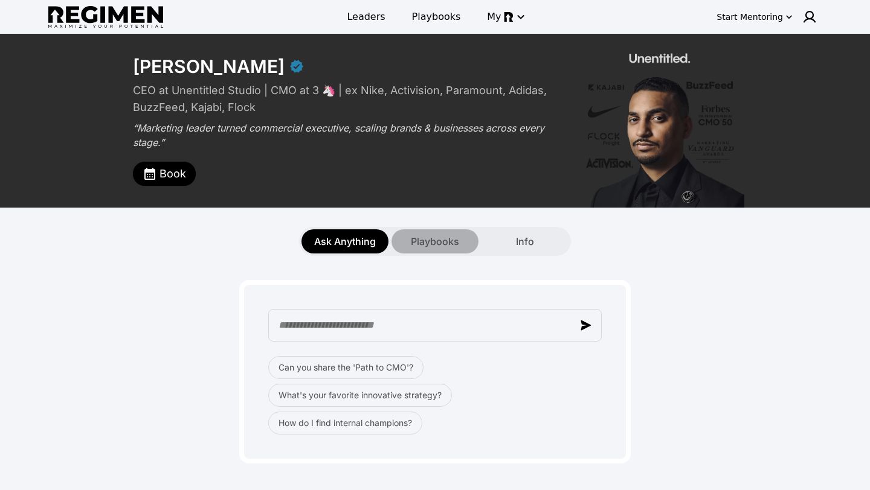
click at [453, 240] on span "Playbooks" at bounding box center [435, 241] width 48 height 14
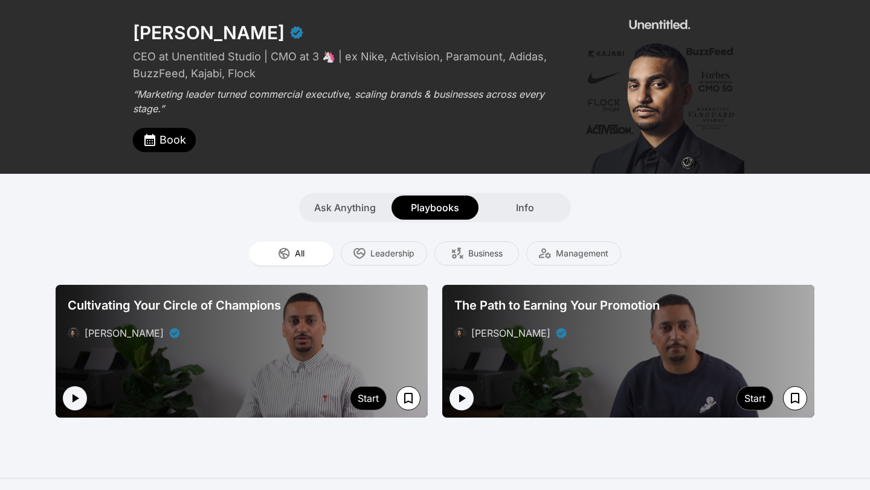
scroll to position [51, 0]
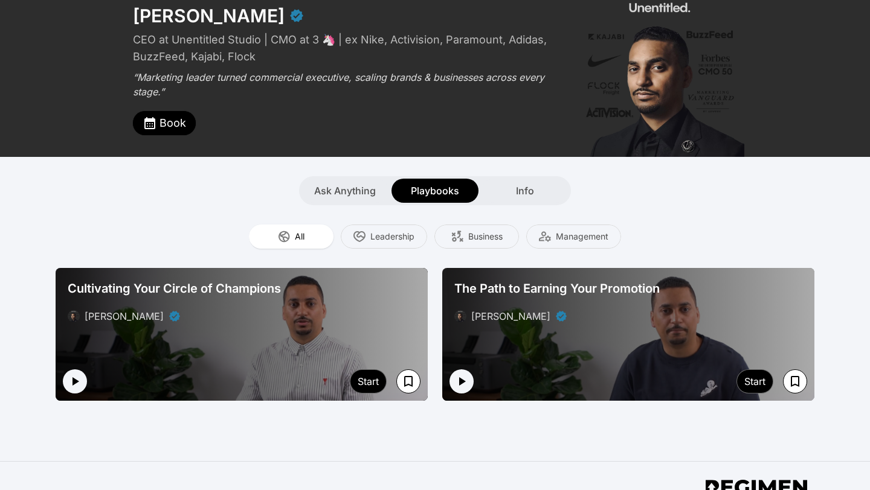
click at [631, 300] on div "The Path to Earning Your Promotion Orlando Baeza" at bounding box center [627, 301] width 357 height 53
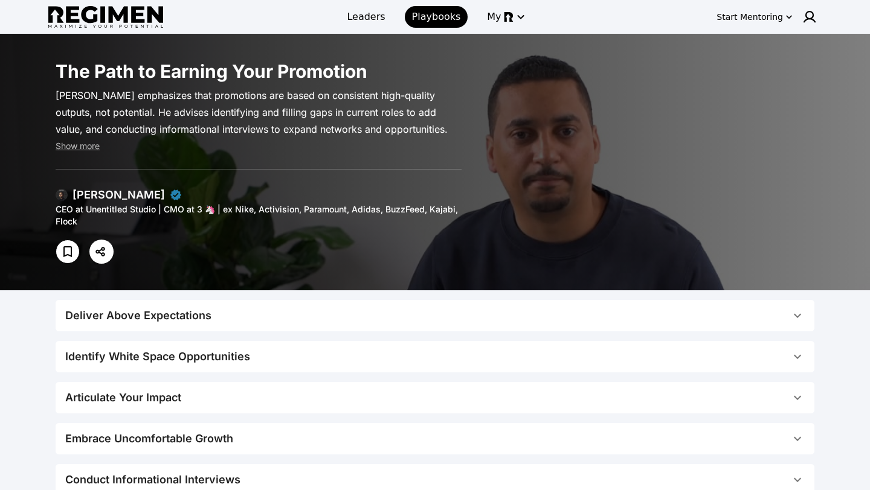
click at [485, 311] on span "Deliver Above Expectations" at bounding box center [427, 315] width 725 height 17
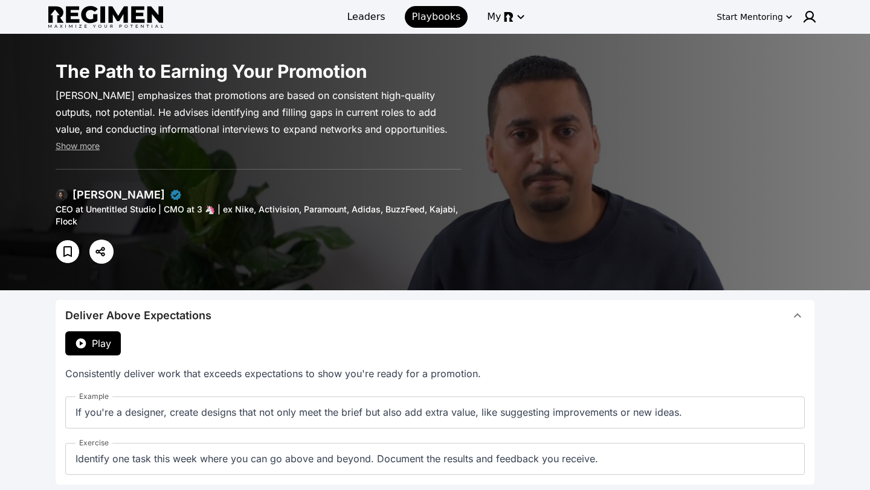
click at [114, 342] on button "Play" at bounding box center [93, 344] width 56 height 24
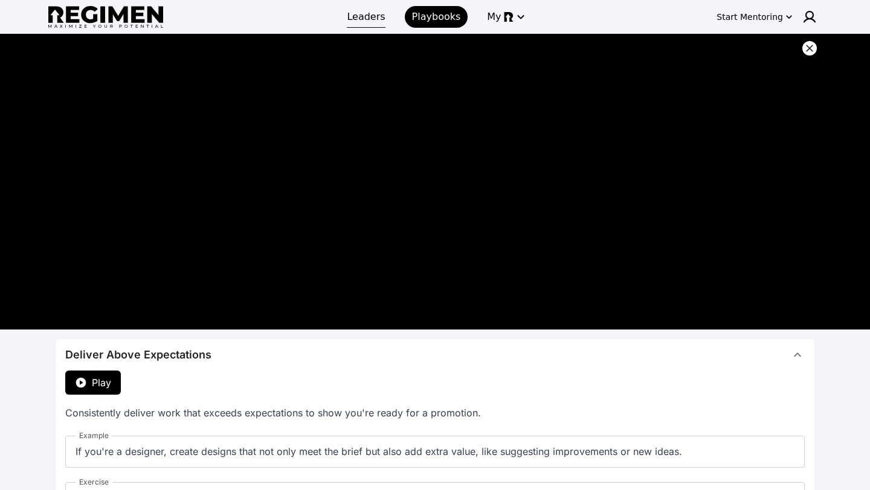
click at [364, 14] on span "Leaders" at bounding box center [366, 17] width 38 height 14
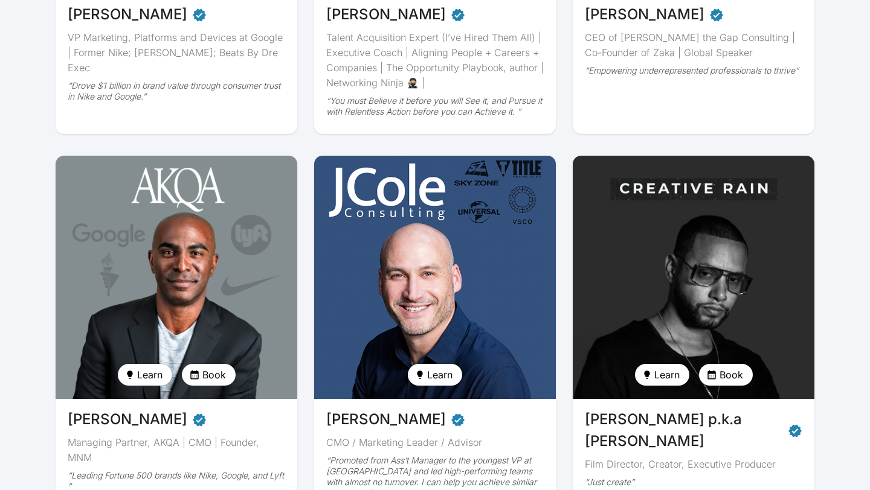
scroll to position [384, 0]
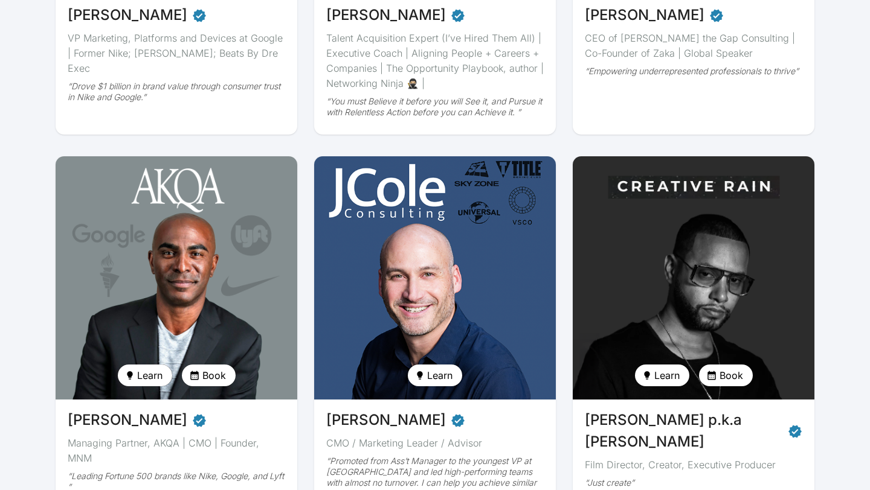
click at [659, 231] on img at bounding box center [693, 278] width 249 height 251
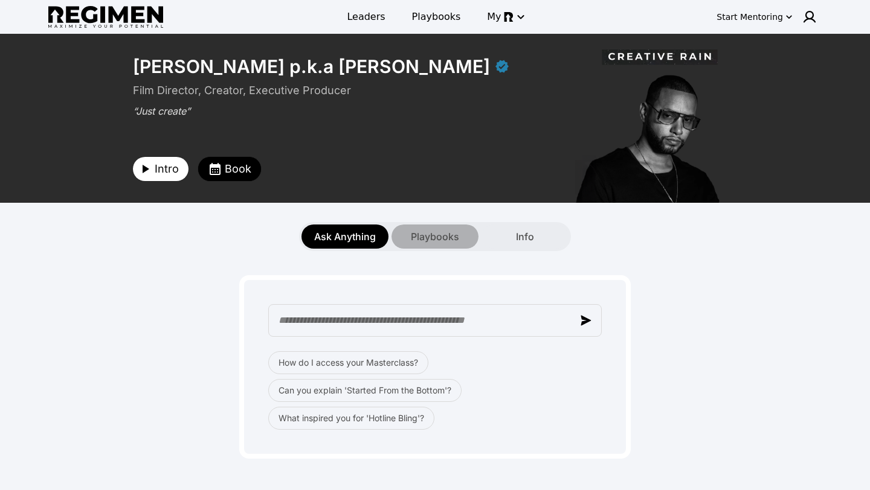
click at [441, 237] on span "Playbooks" at bounding box center [435, 236] width 48 height 14
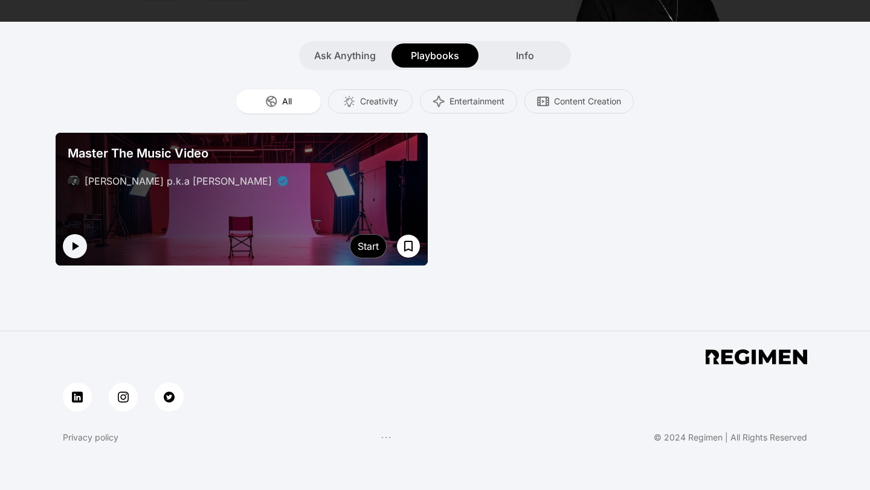
scroll to position [179, 0]
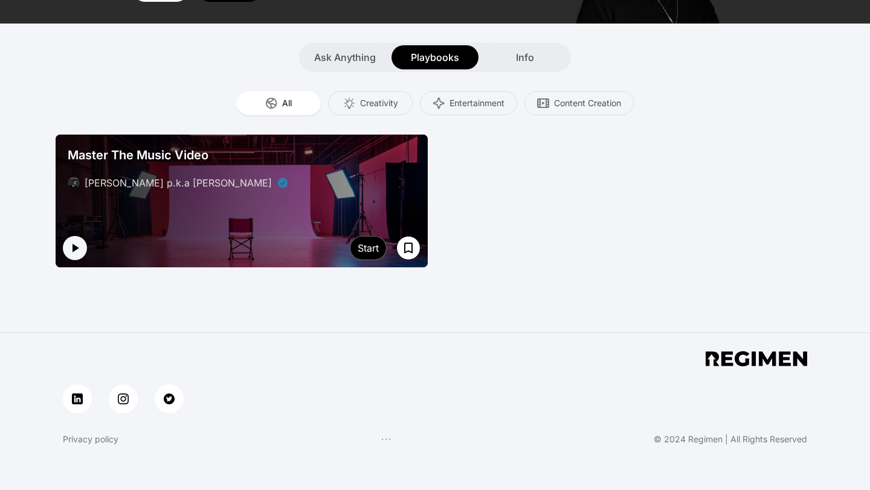
click at [240, 228] on div at bounding box center [242, 201] width 372 height 133
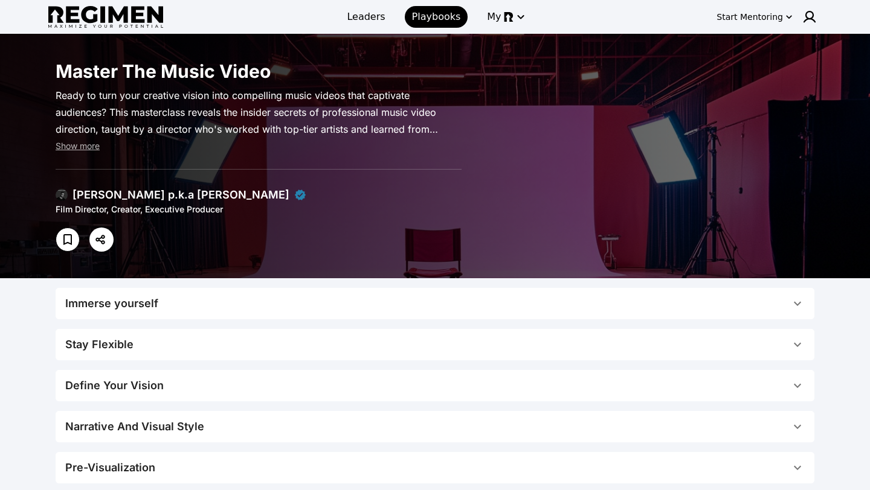
click at [190, 299] on span "Immerse yourself" at bounding box center [427, 303] width 725 height 17
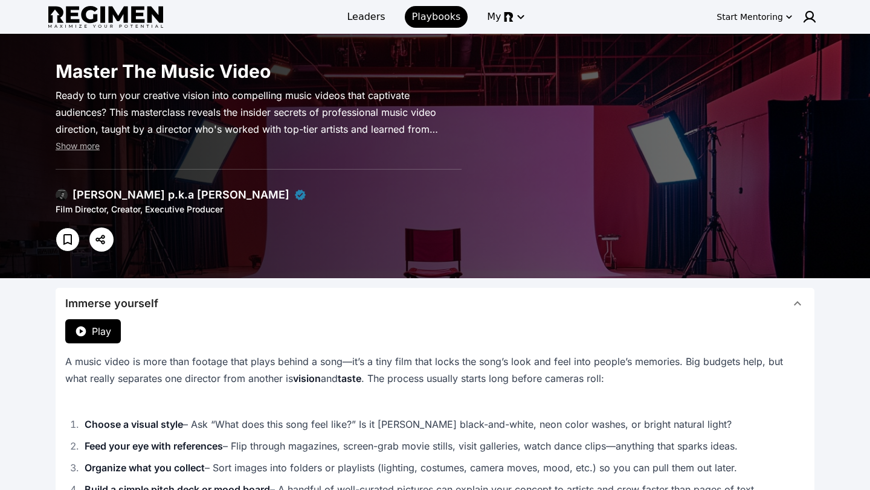
click at [92, 327] on span "Play" at bounding box center [101, 331] width 19 height 14
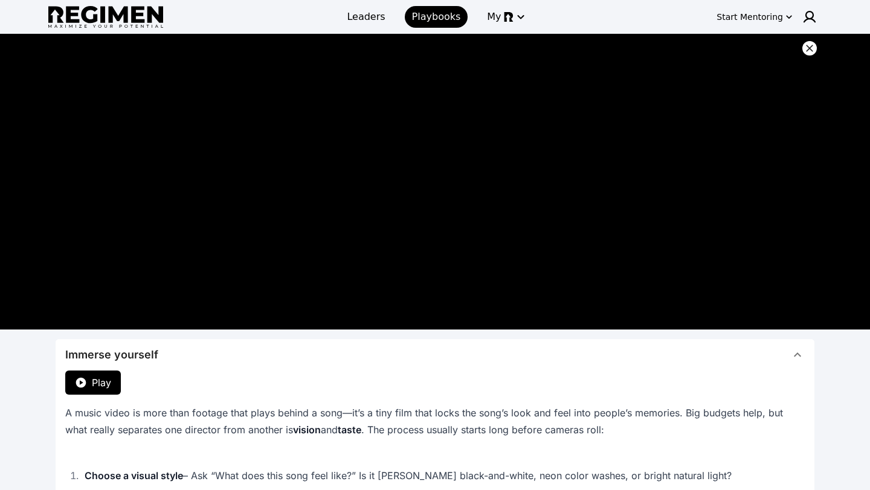
click at [812, 51] on icon at bounding box center [809, 48] width 12 height 12
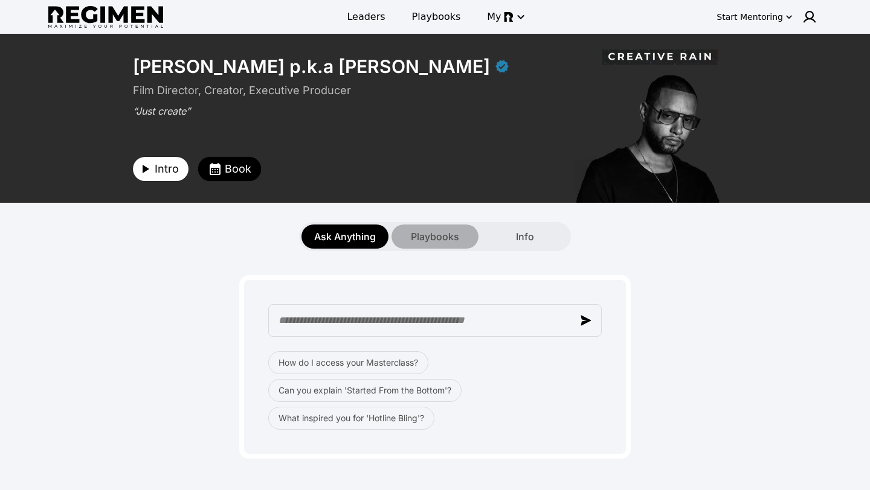
click at [448, 235] on span "Playbooks" at bounding box center [435, 236] width 48 height 14
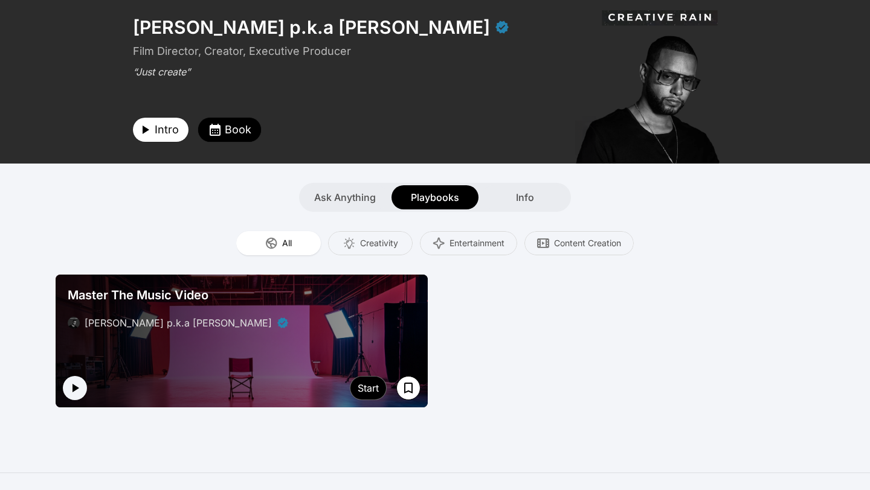
scroll to position [43, 0]
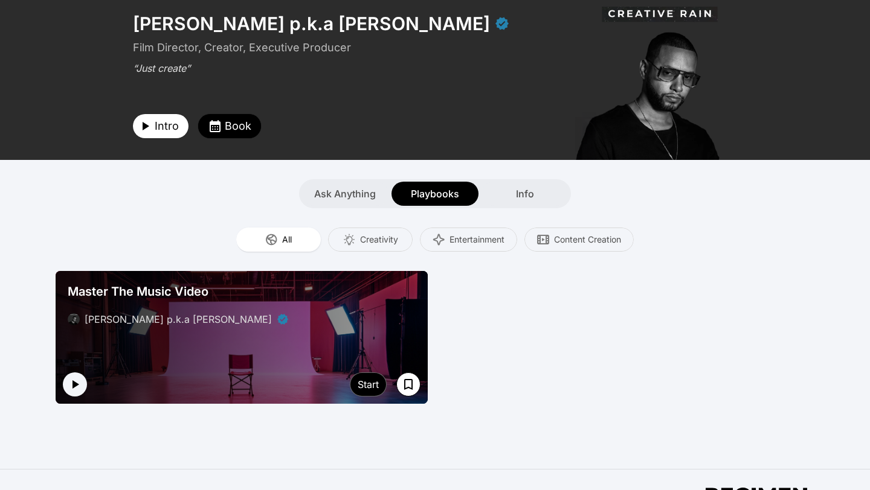
click at [354, 295] on div "Master The Music Video" at bounding box center [242, 291] width 348 height 17
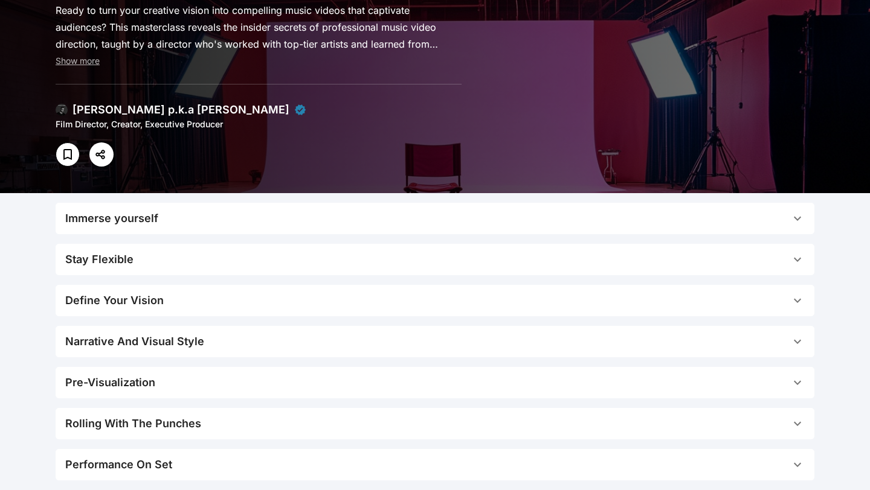
scroll to position [86, 0]
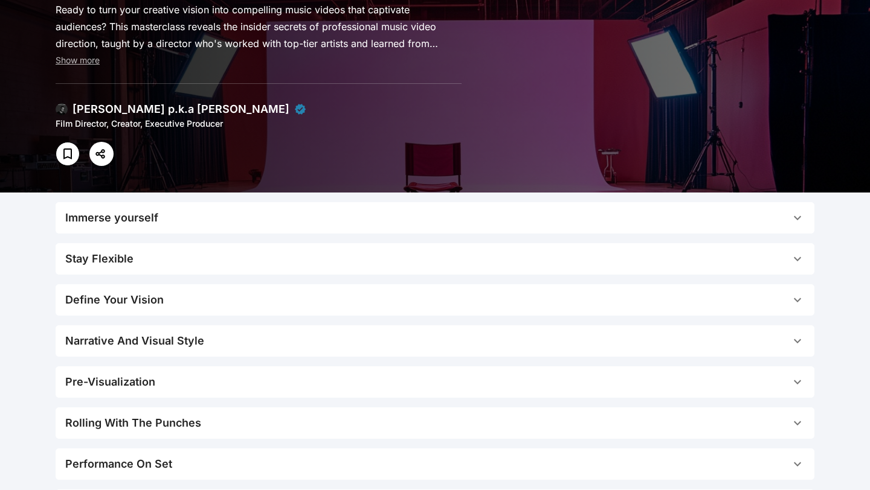
click at [353, 290] on button "Define Your Vision" at bounding box center [435, 299] width 758 height 31
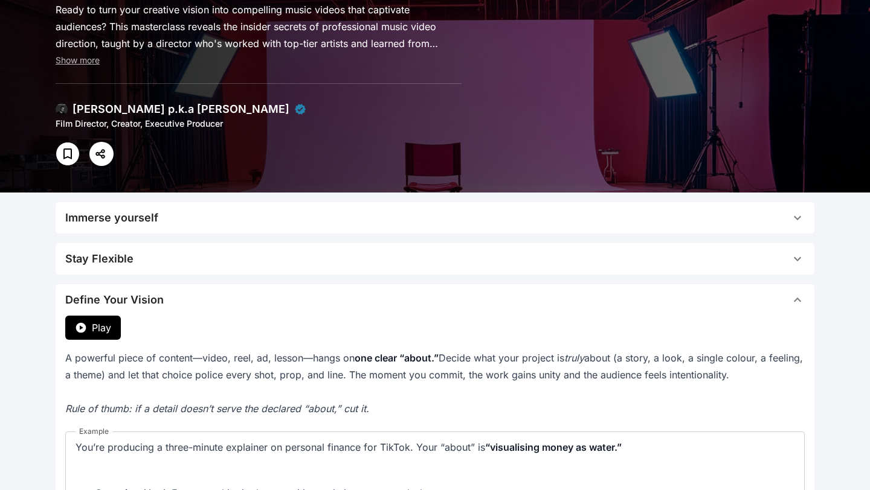
click at [92, 330] on span "Play" at bounding box center [101, 328] width 19 height 14
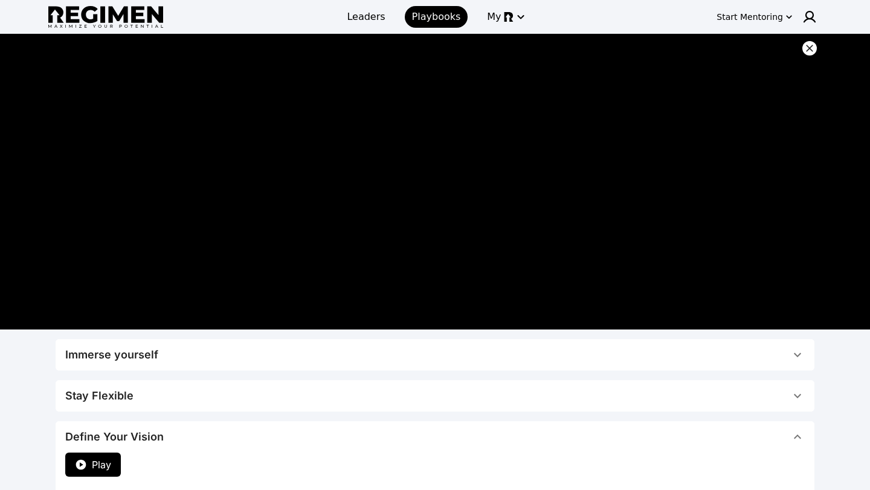
click at [807, 48] on icon at bounding box center [809, 48] width 12 height 12
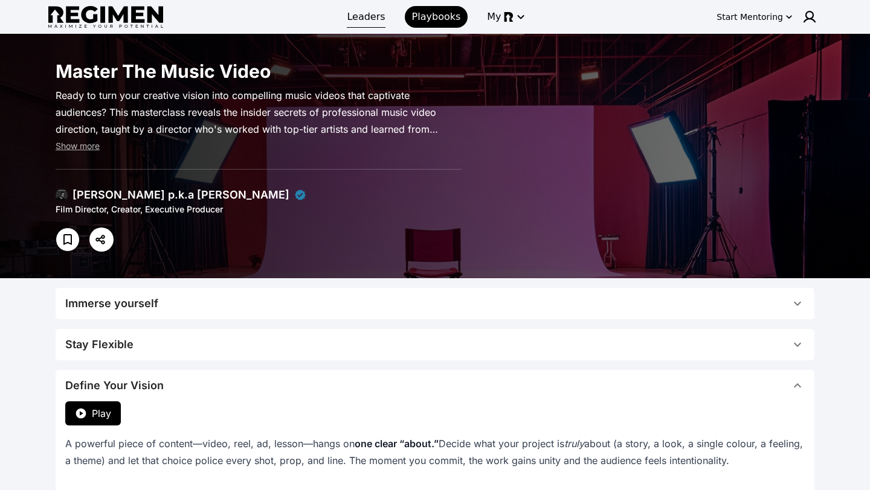
click at [351, 16] on span "Leaders" at bounding box center [366, 17] width 38 height 14
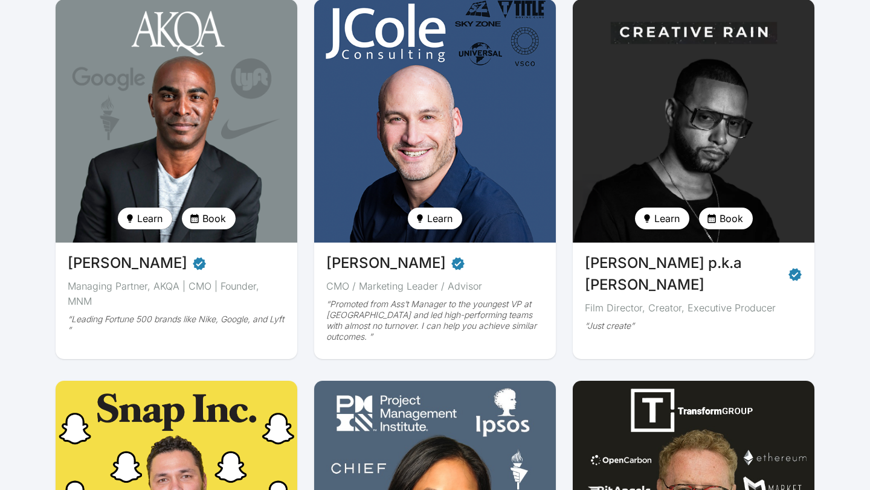
scroll to position [539, 0]
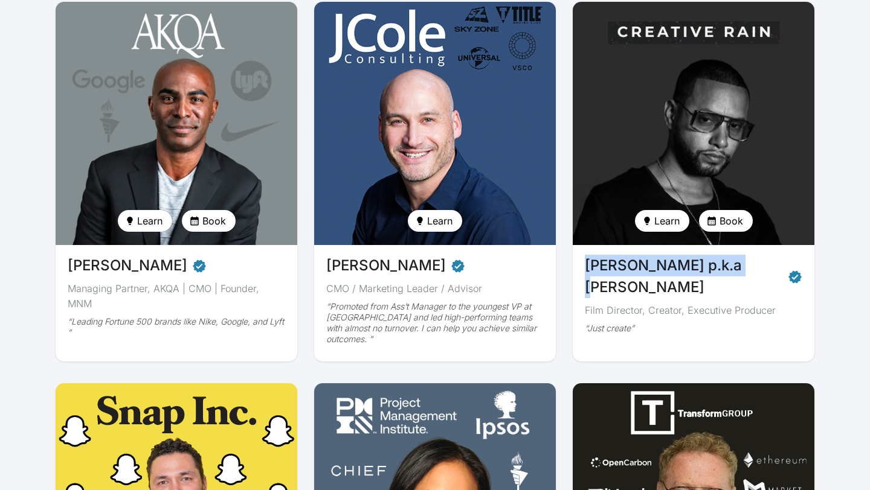
drag, startPoint x: 581, startPoint y: 263, endPoint x: 723, endPoint y: 263, distance: 141.9
click at [723, 263] on div "Julien Christian Lutz p.k.a Director X Film Director, Creator, Executive Produc…" at bounding box center [693, 298] width 242 height 106
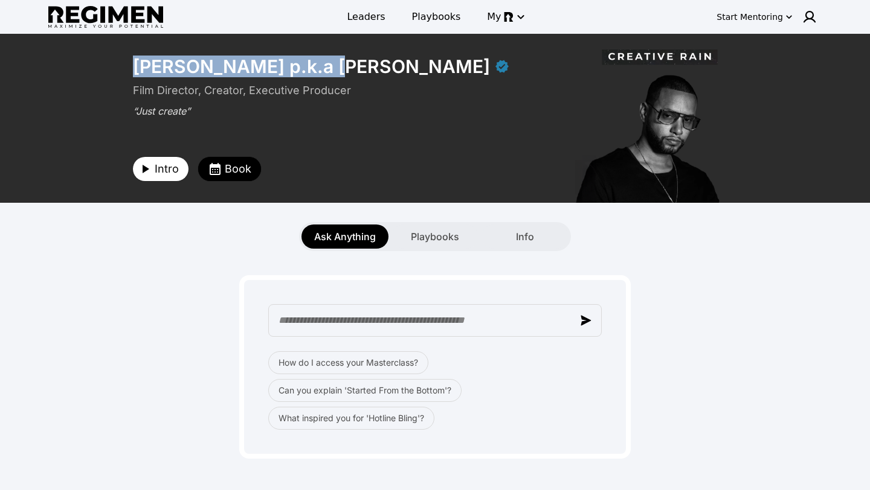
drag, startPoint x: 129, startPoint y: 62, endPoint x: 313, endPoint y: 65, distance: 184.2
click at [313, 65] on div "Julien Christian Lutz p.k.a Director X Film Director, Creator, Executive Produc…" at bounding box center [435, 118] width 618 height 169
copy div "Julien Christian Lutz"
